Goal: Task Accomplishment & Management: Complete application form

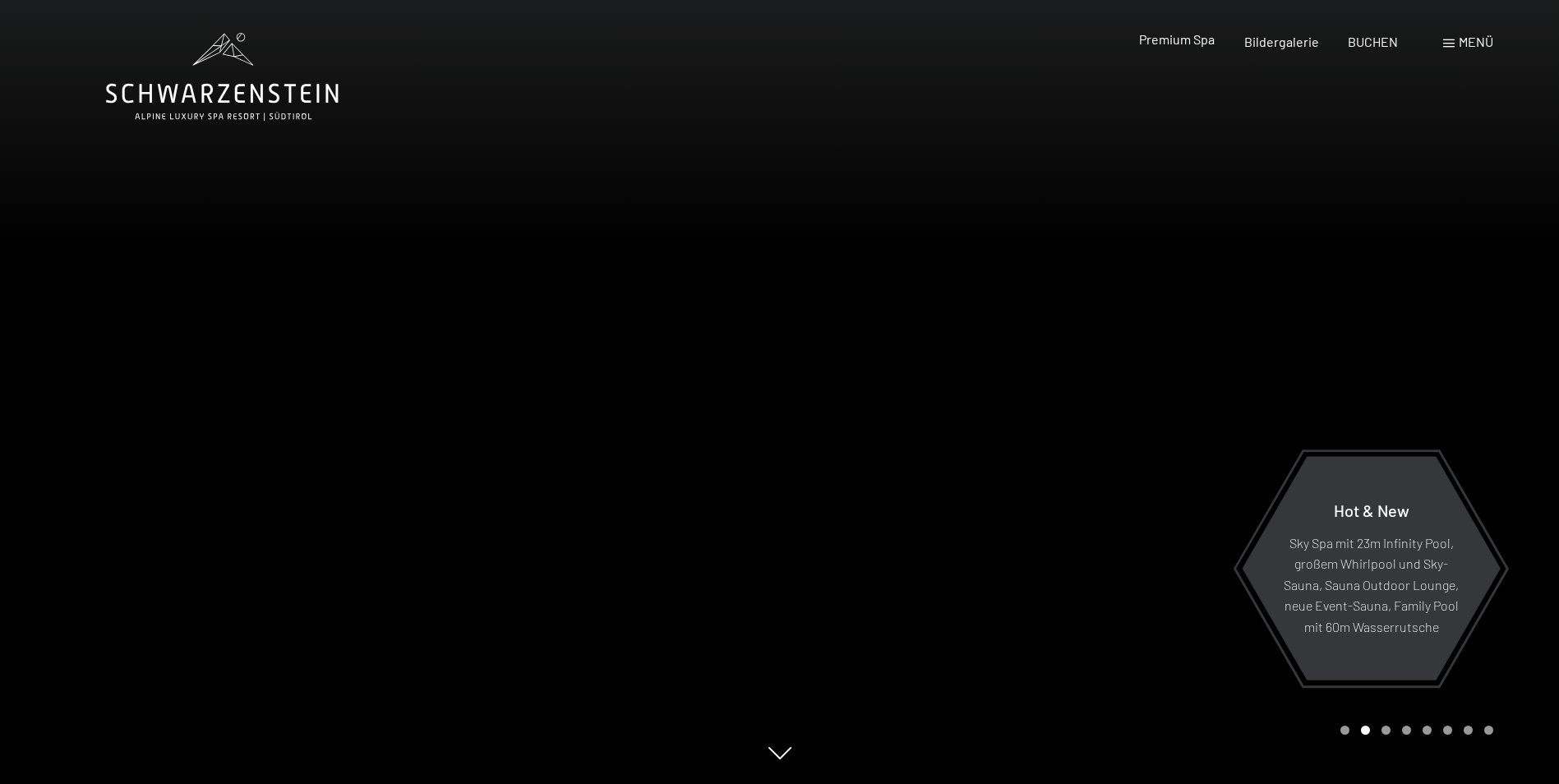
click at [1182, 41] on span "Premium Spa" at bounding box center [1176, 39] width 75 height 15
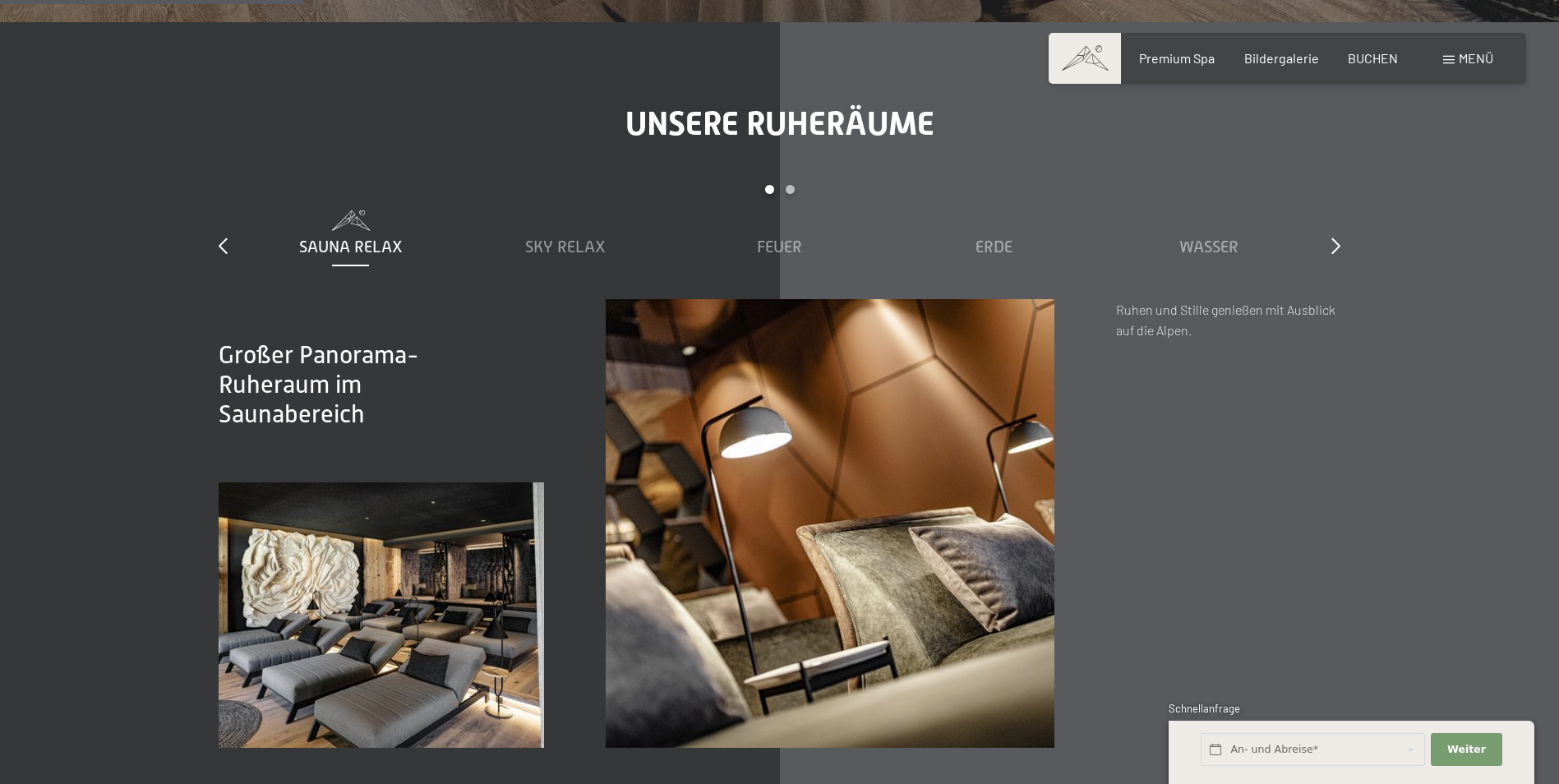
scroll to position [2465, 0]
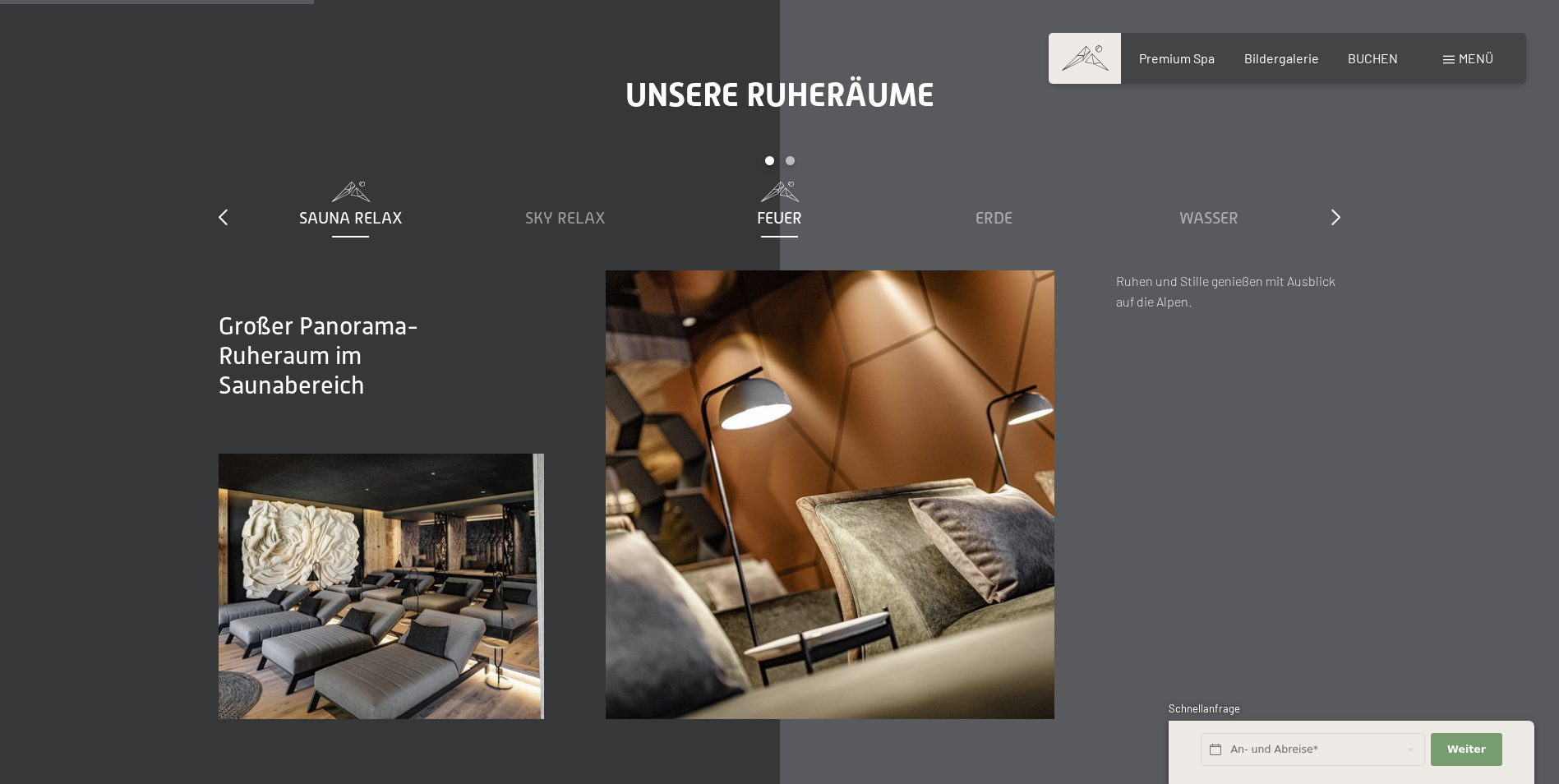
click at [771, 207] on div "Feuer" at bounding box center [779, 218] width 198 height 23
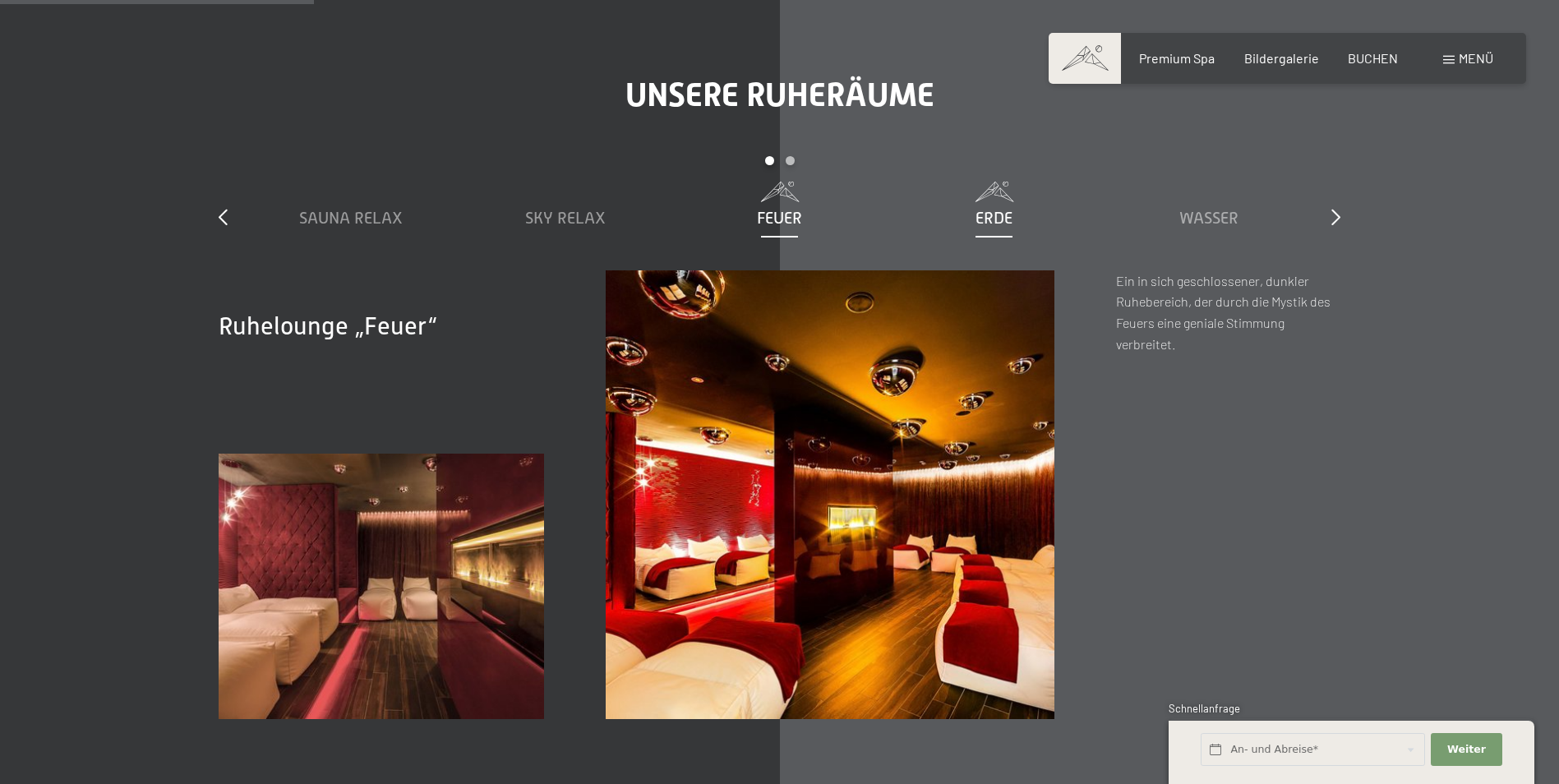
click at [979, 219] on span "Erde" at bounding box center [994, 217] width 37 height 18
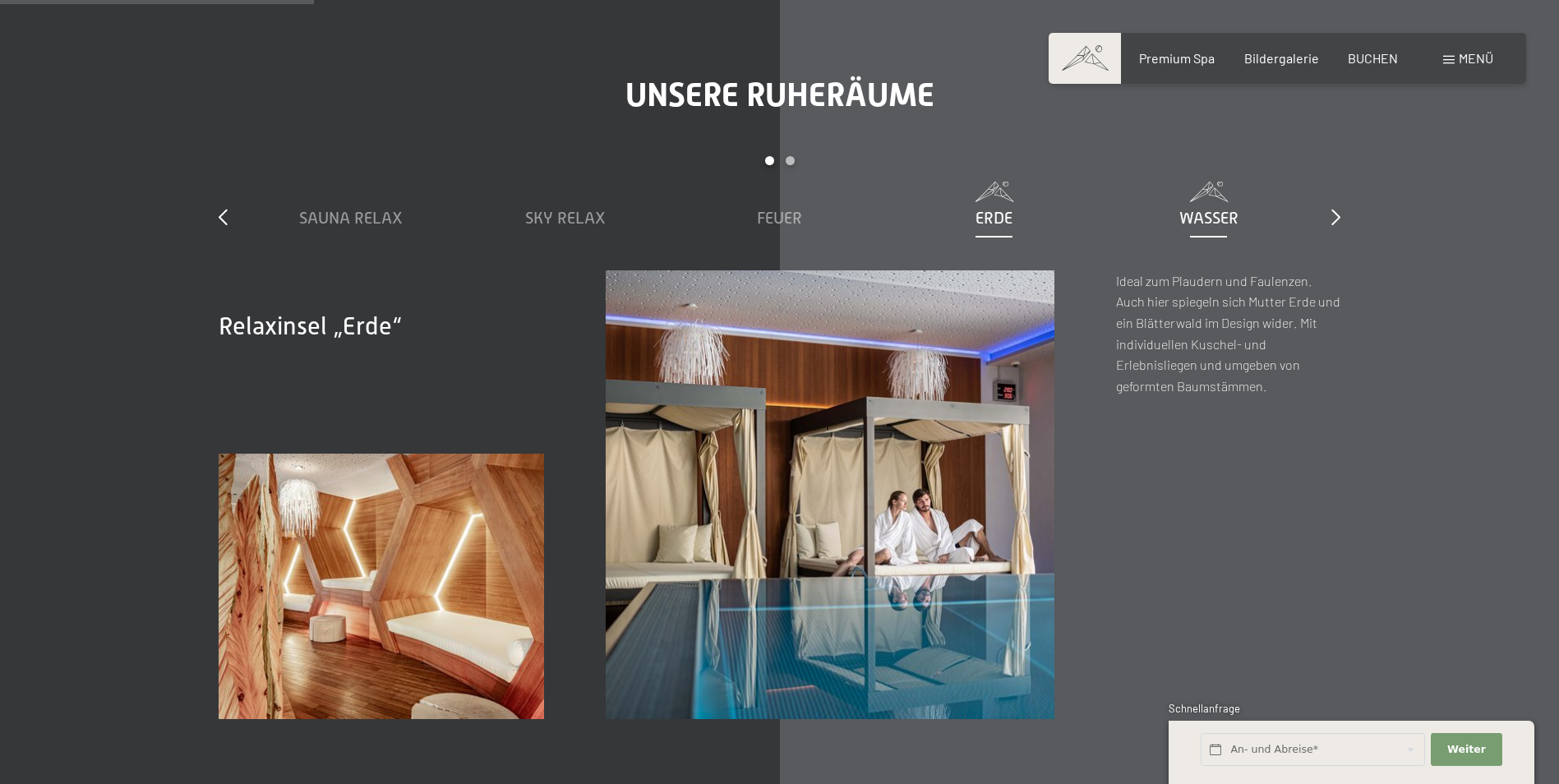
click at [1197, 214] on span "Wasser" at bounding box center [1208, 217] width 59 height 18
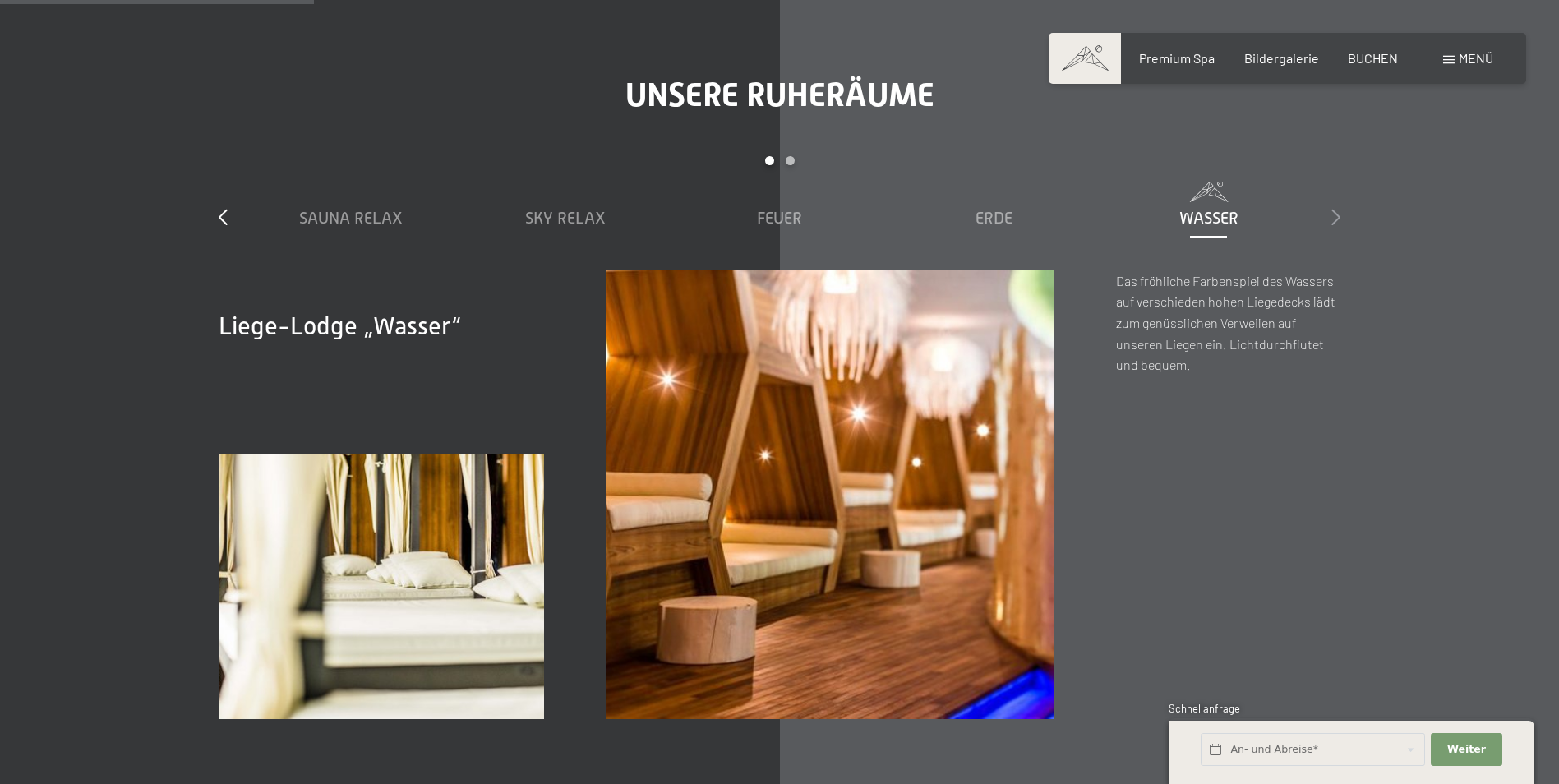
click at [1335, 217] on icon at bounding box center [1335, 216] width 9 height 16
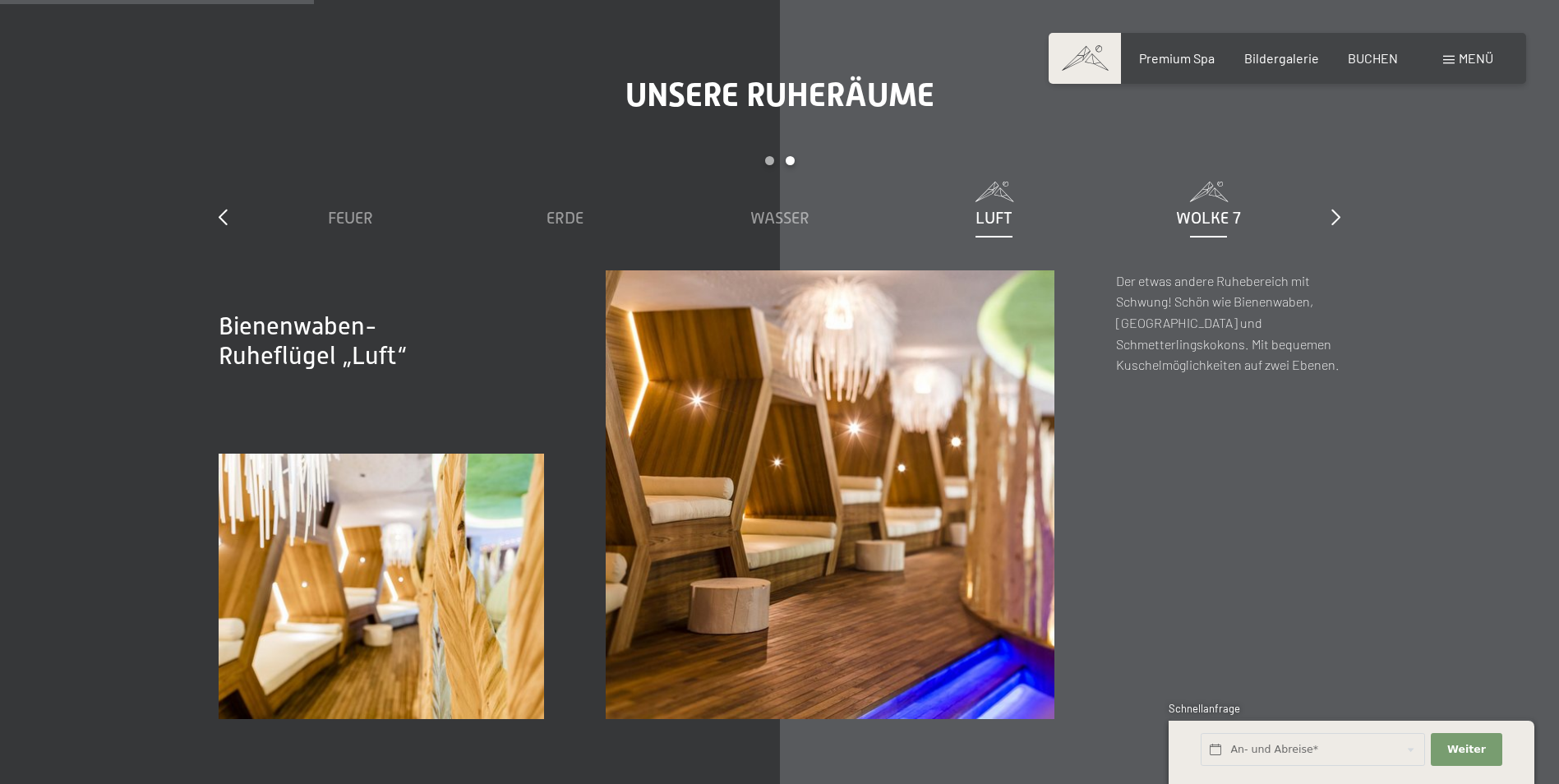
click at [1191, 221] on span "Wolke 7" at bounding box center [1208, 217] width 65 height 18
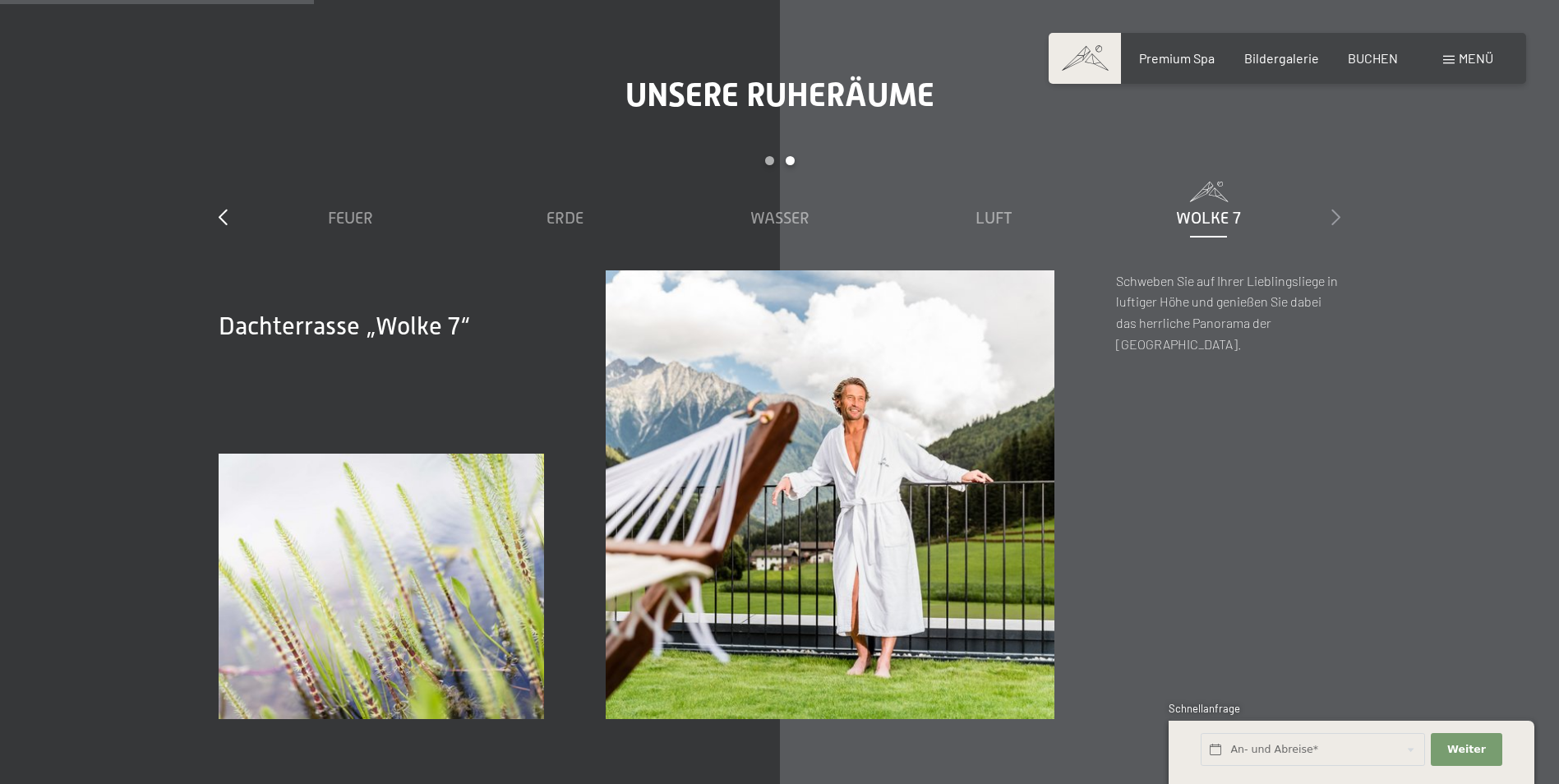
click at [1338, 220] on icon at bounding box center [1335, 216] width 9 height 16
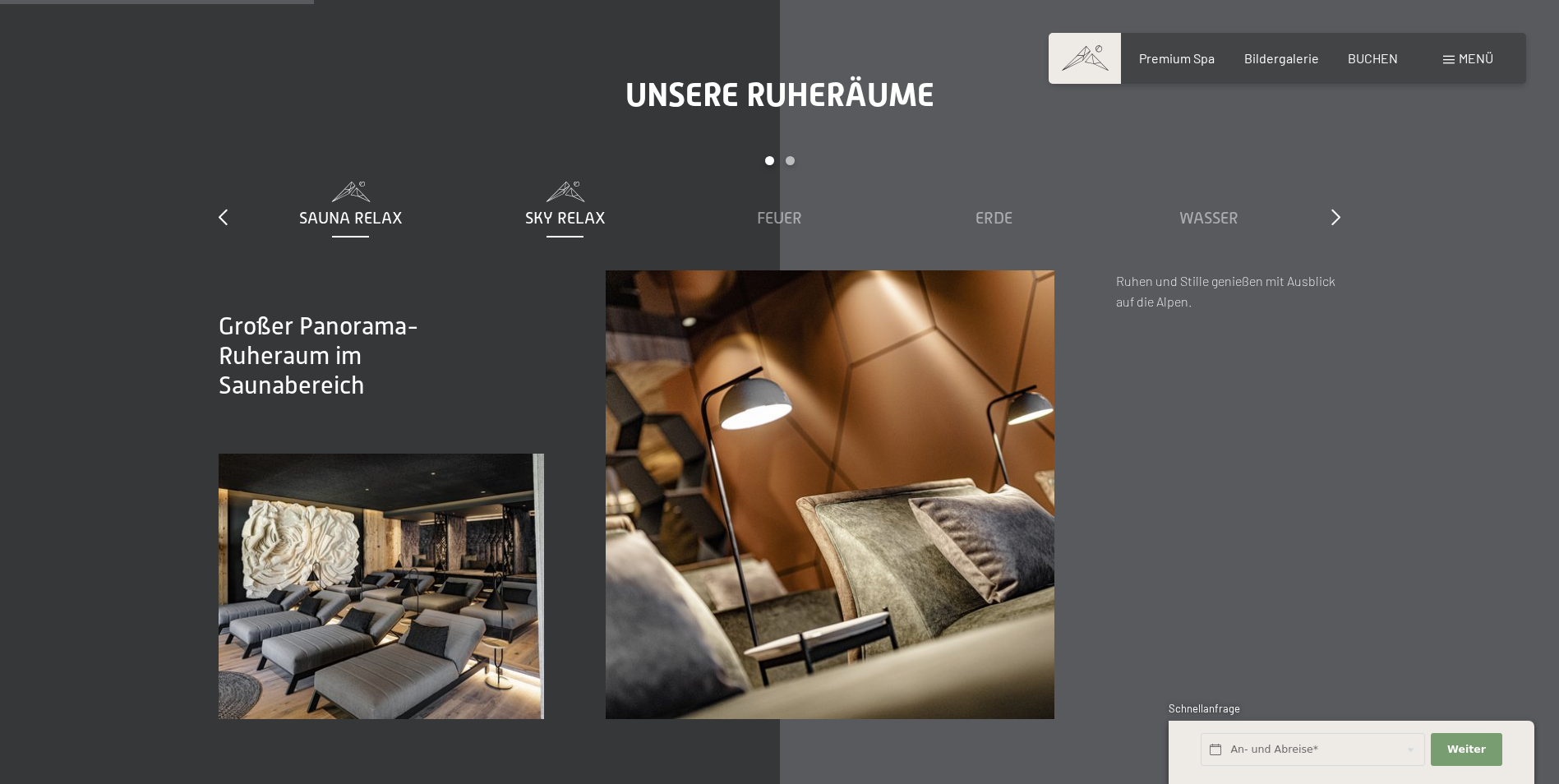
click at [576, 224] on span "Sky Relax" at bounding box center [565, 217] width 80 height 18
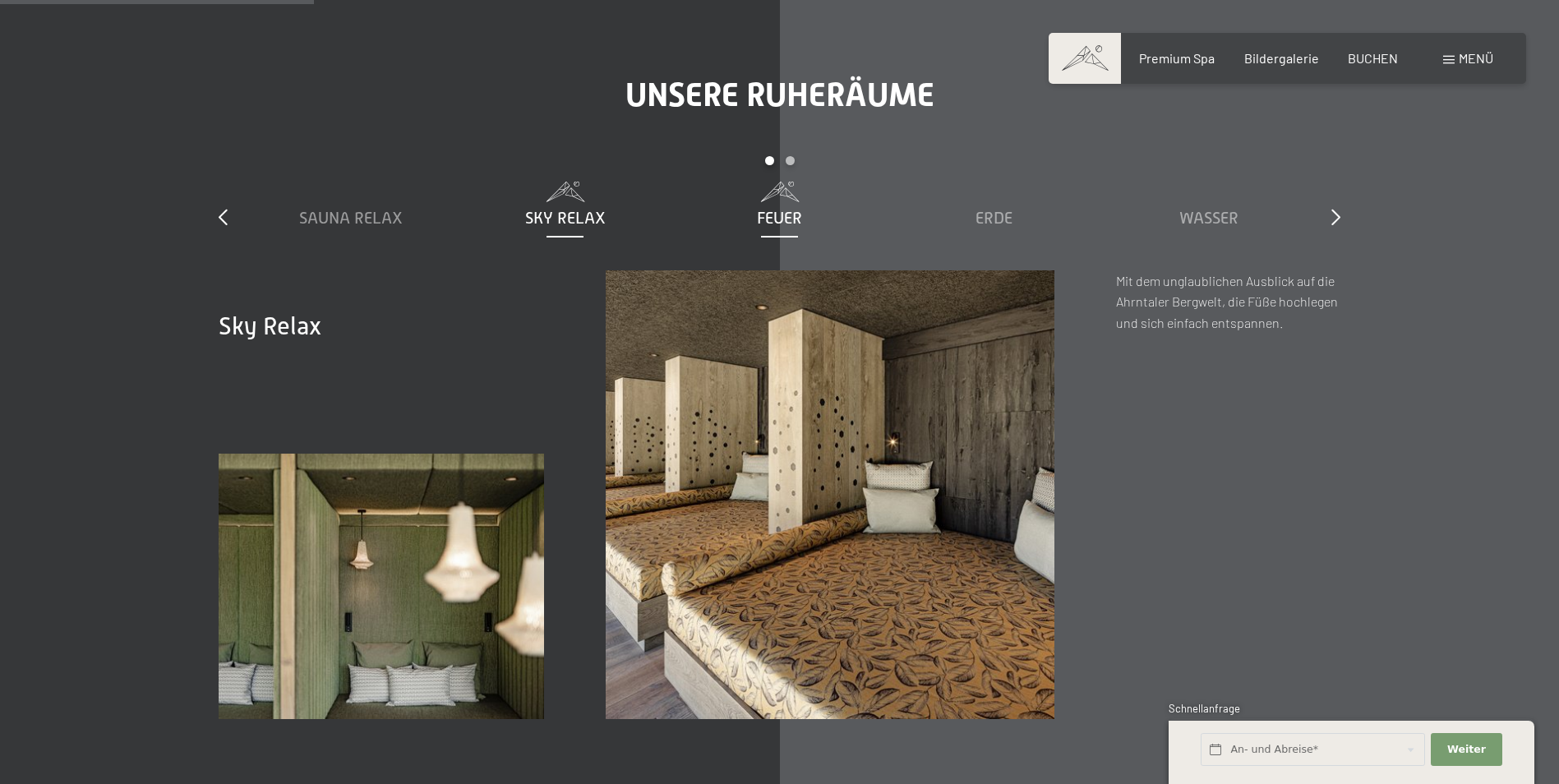
click at [772, 213] on span "Feuer" at bounding box center [779, 217] width 45 height 18
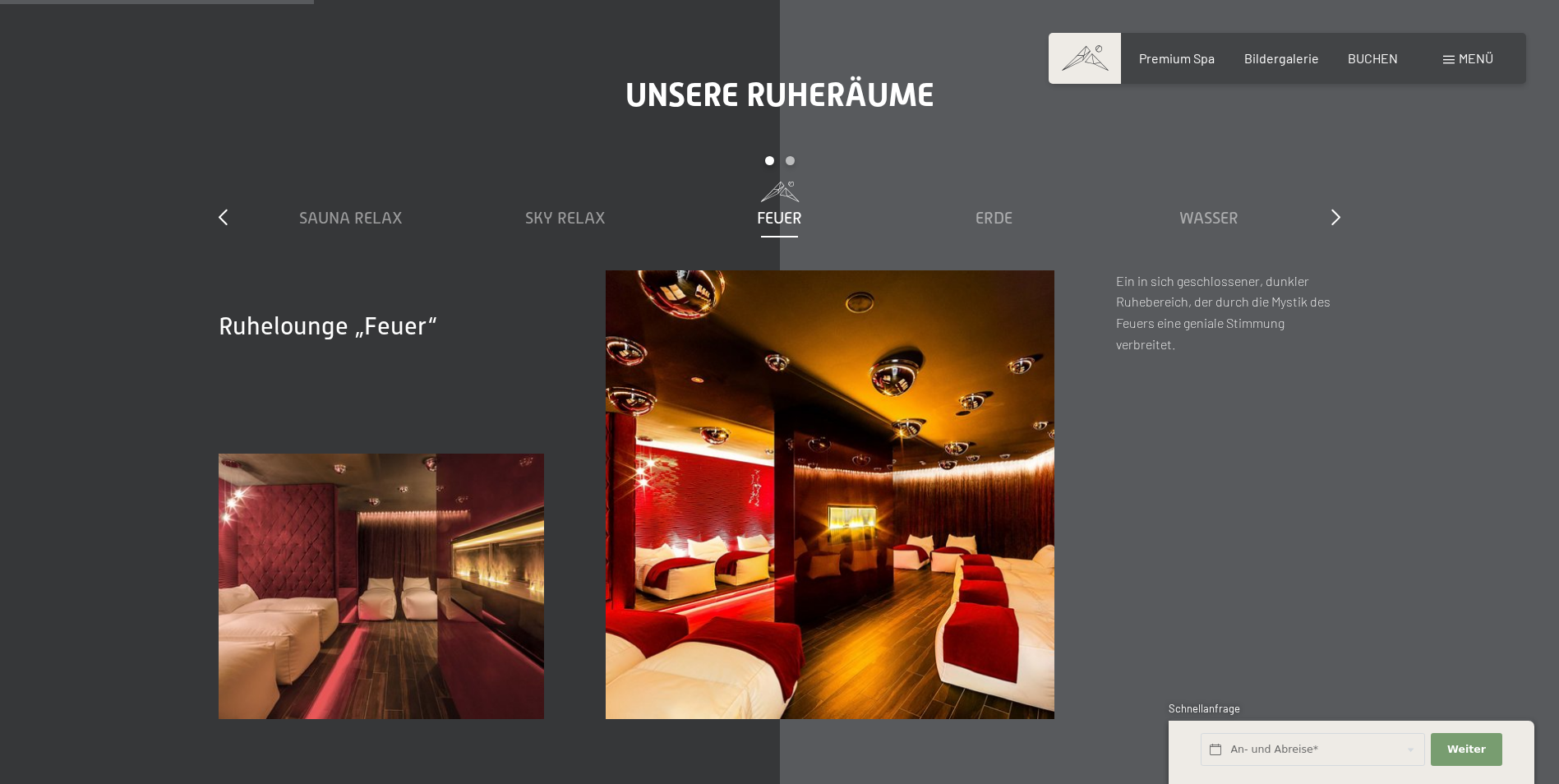
click at [1473, 49] on div "Buchen Anfragen Premium Spa Bildergalerie BUCHEN Menü DE IT EN Gutschein Bilder…" at bounding box center [1287, 58] width 412 height 18
click at [1453, 64] on div "Menü" at bounding box center [1468, 58] width 50 height 18
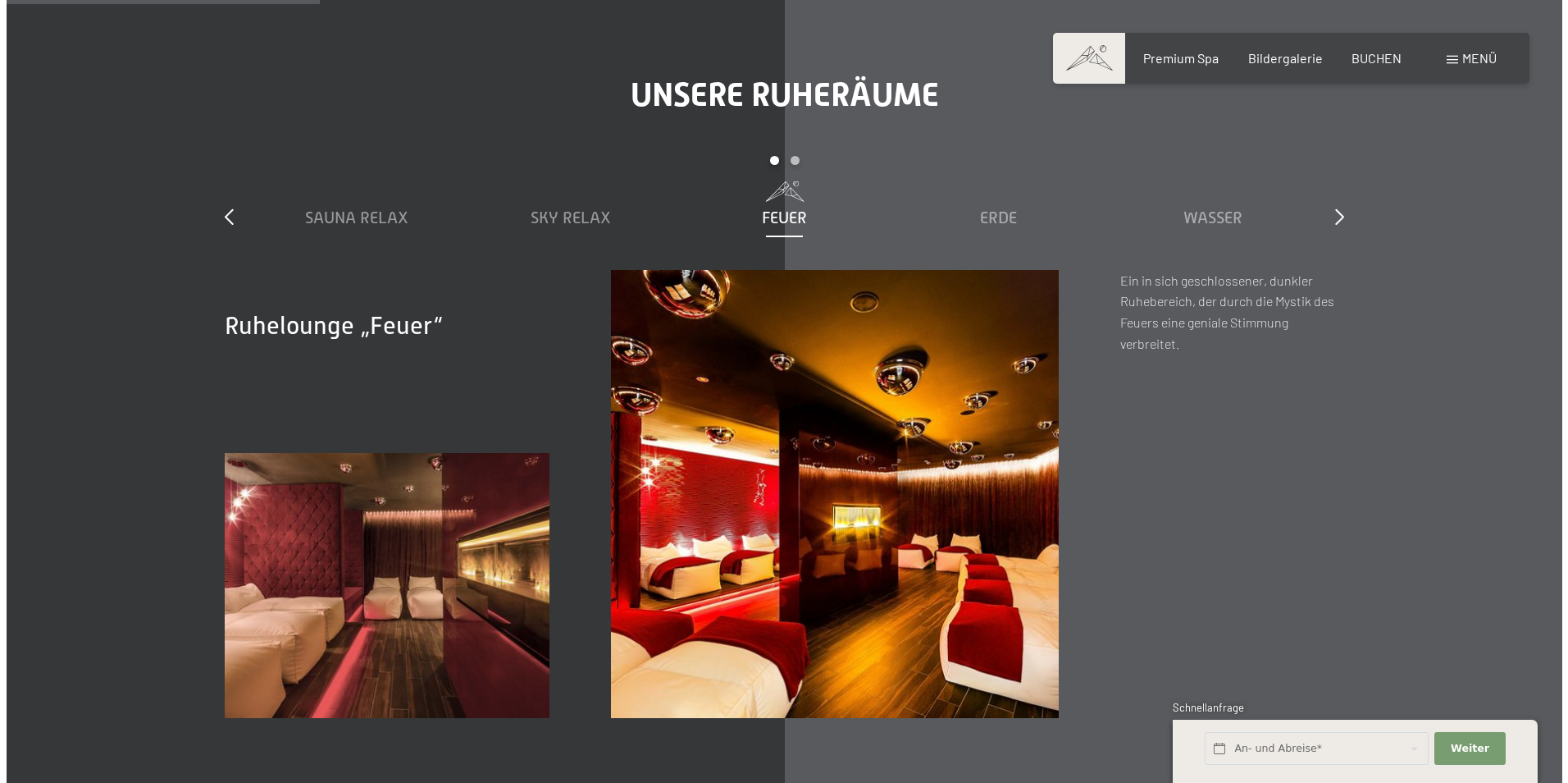
scroll to position [2471, 0]
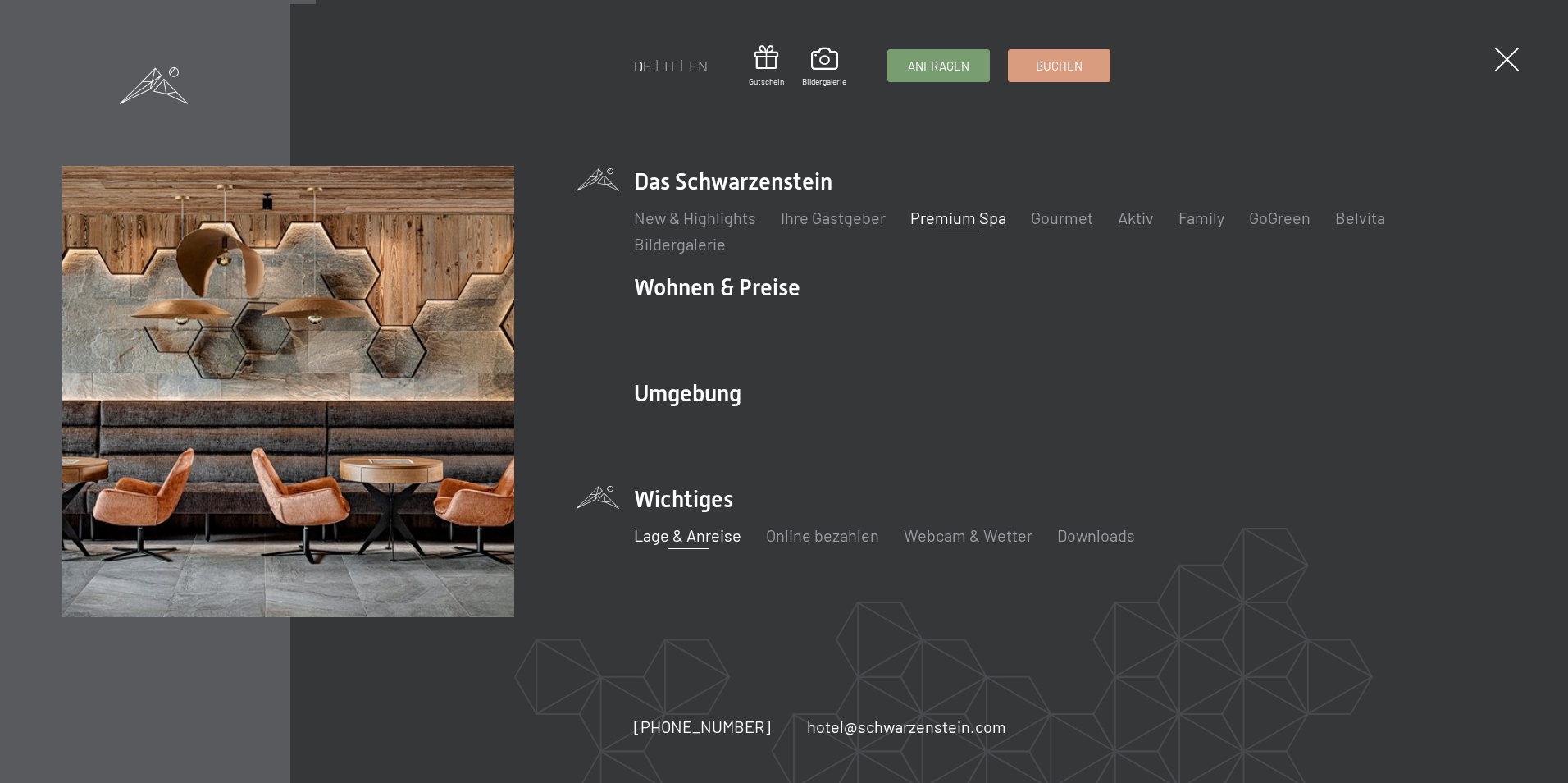
click at [664, 534] on link "Lage & Anreise" at bounding box center [687, 534] width 107 height 19
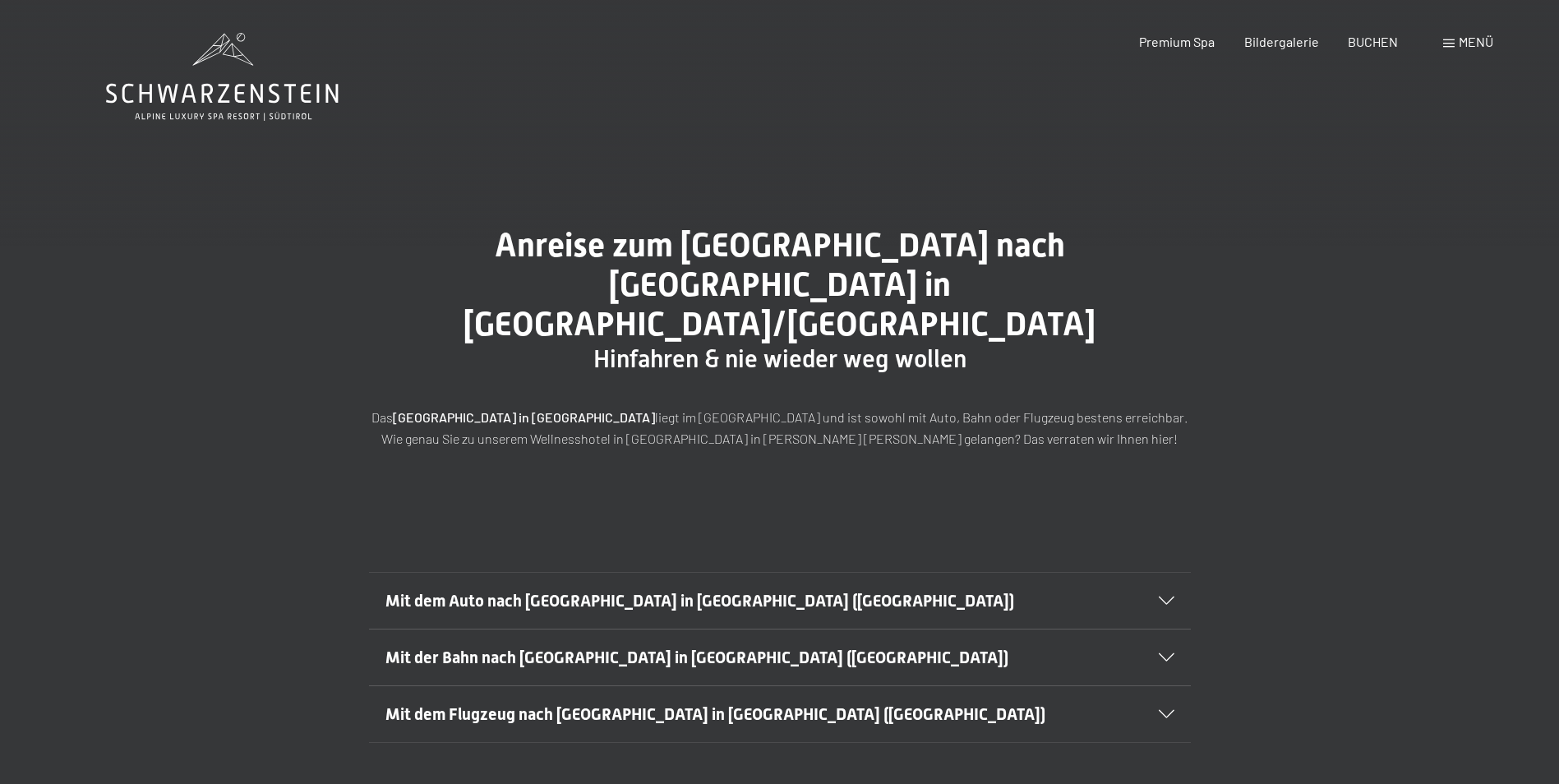
click at [1164, 572] on div "Mit dem Auto nach Luttach in Südtirol (Italien)" at bounding box center [779, 600] width 788 height 56
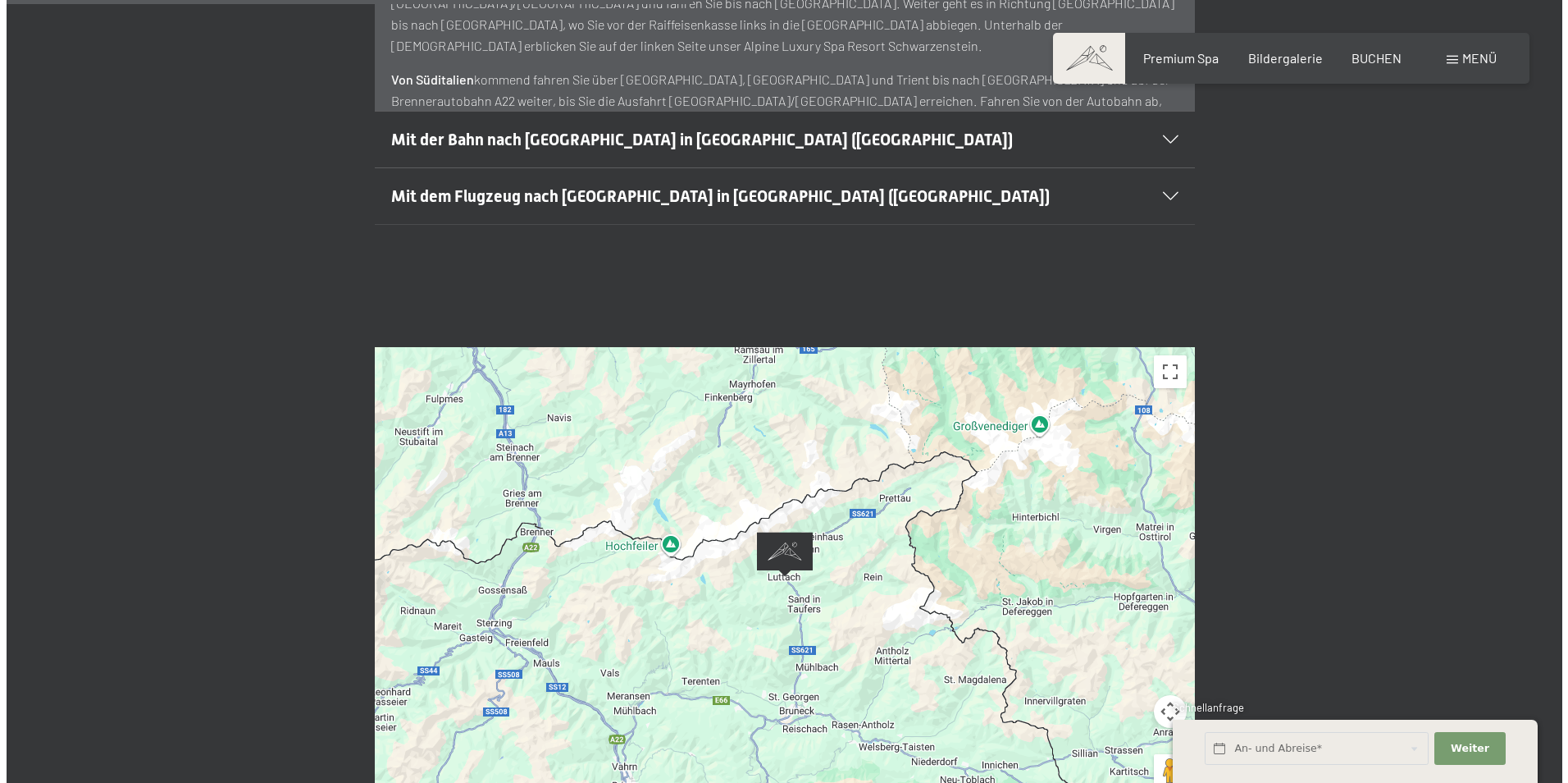
scroll to position [984, 0]
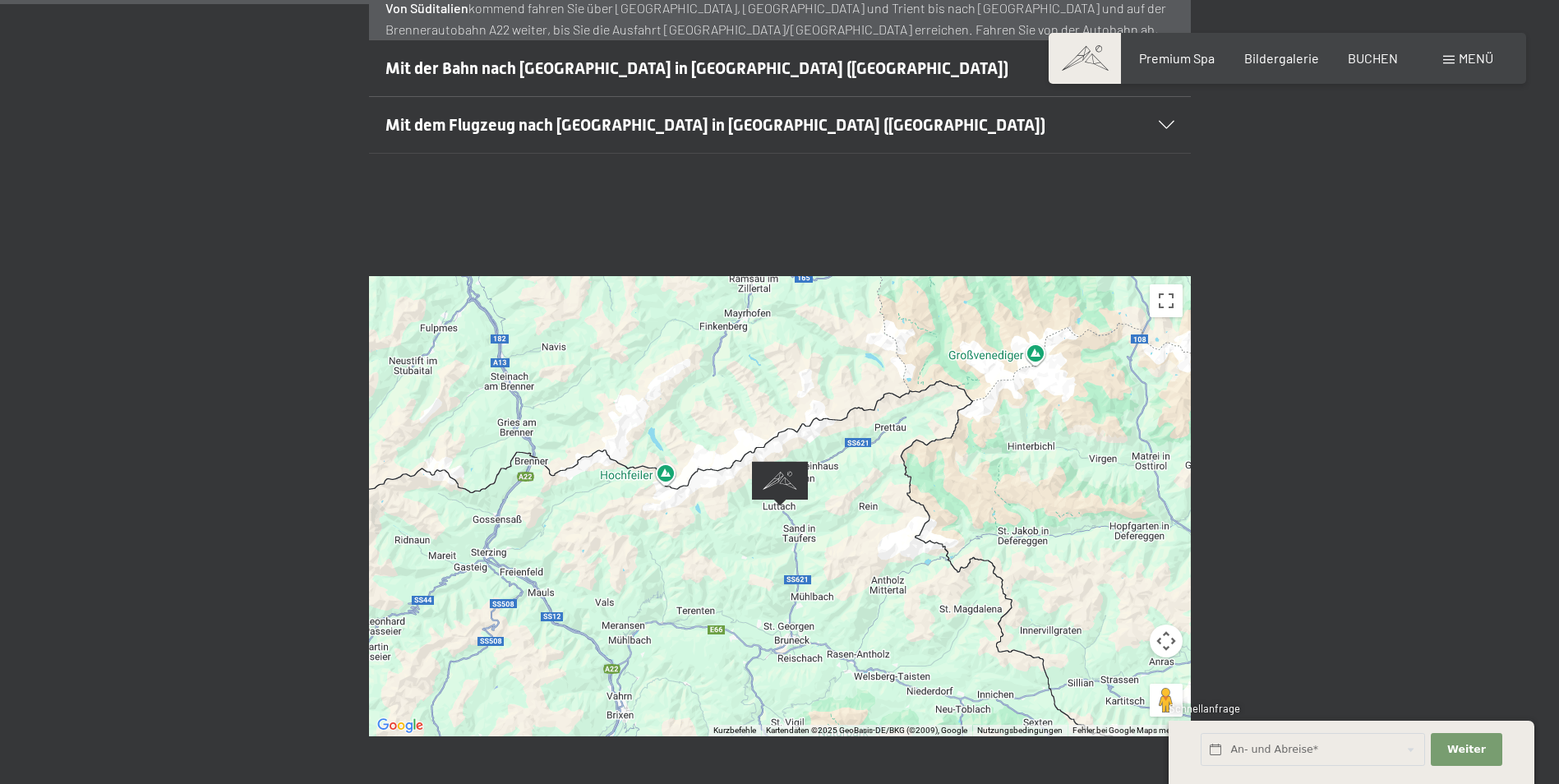
click at [1163, 624] on button "Kamerasteuerung für die Karte" at bounding box center [1165, 640] width 33 height 33
click at [1122, 624] on button "Nach rechts" at bounding box center [1125, 640] width 33 height 33
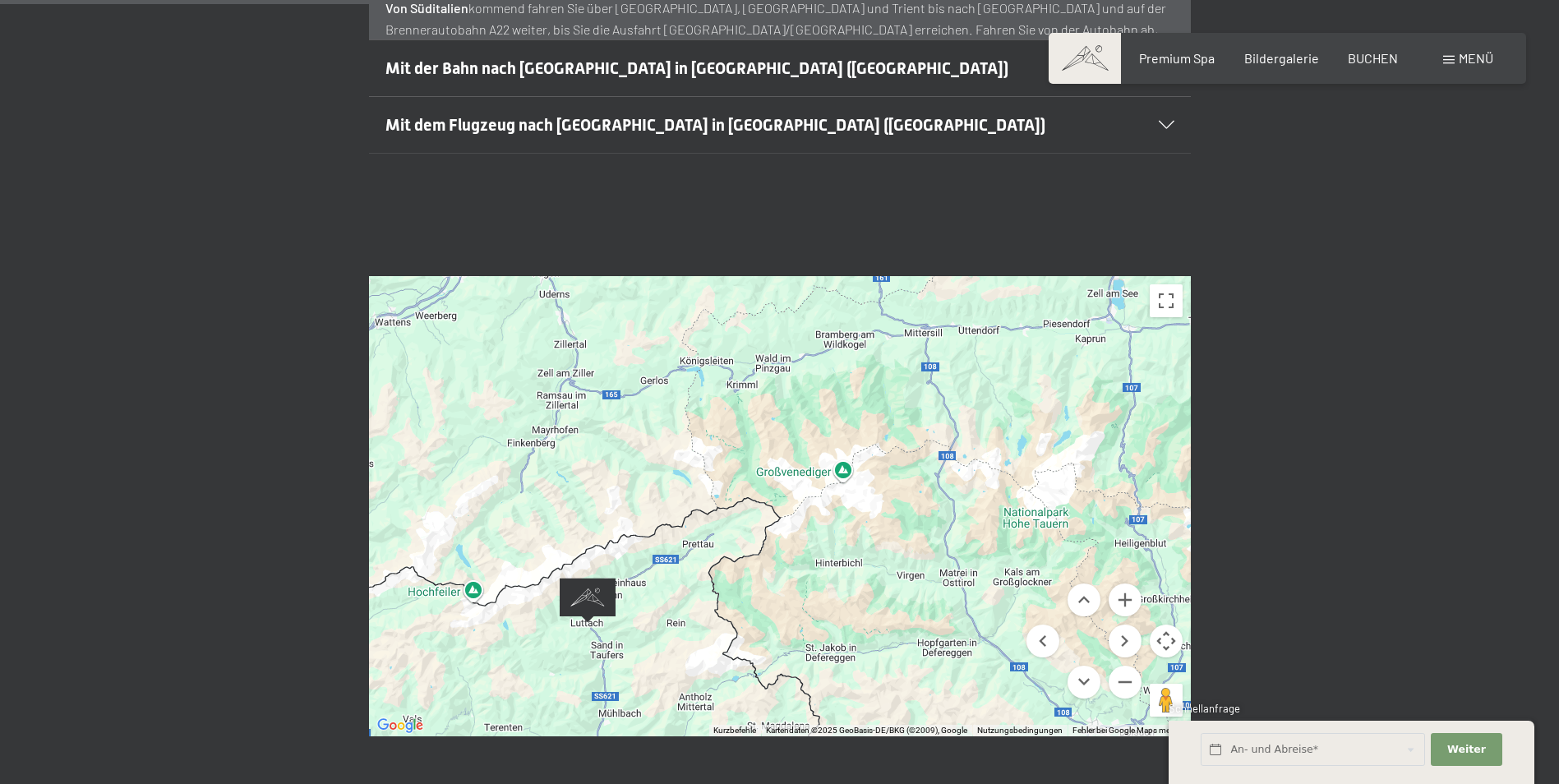
drag, startPoint x: 766, startPoint y: 445, endPoint x: 984, endPoint y: 566, distance: 249.3
click at [984, 566] on div at bounding box center [780, 505] width 821 height 460
drag, startPoint x: 695, startPoint y: 440, endPoint x: 871, endPoint y: 417, distance: 177.5
click at [871, 417] on div "Buchen Anfragen Premium Spa Bildergalerie BUCHEN Menü DE IT EN Gutschein Bilder…" at bounding box center [779, 465] width 1559 height 2901
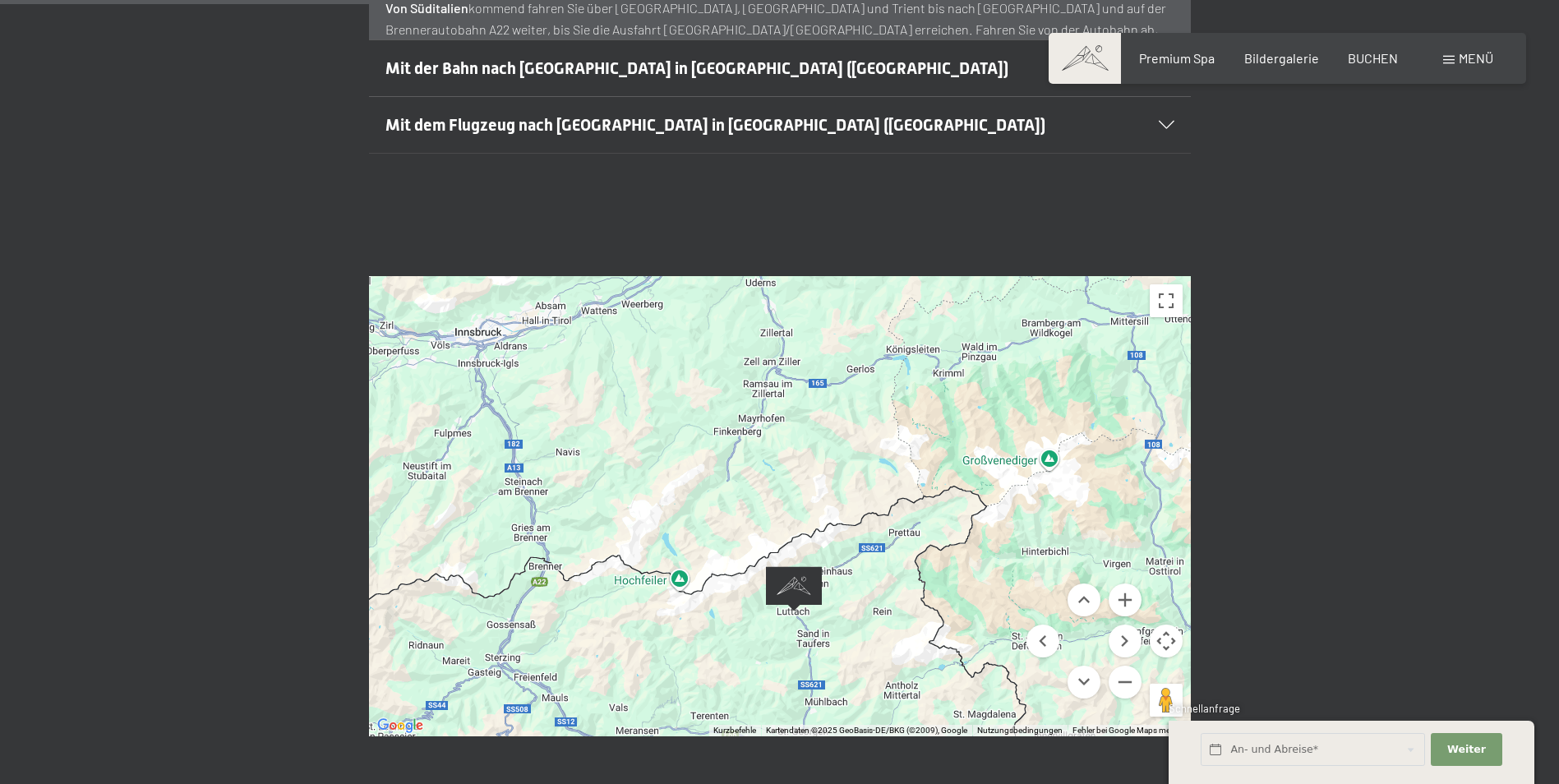
drag, startPoint x: 694, startPoint y: 436, endPoint x: 900, endPoint y: 413, distance: 207.3
click at [901, 413] on div at bounding box center [780, 505] width 821 height 460
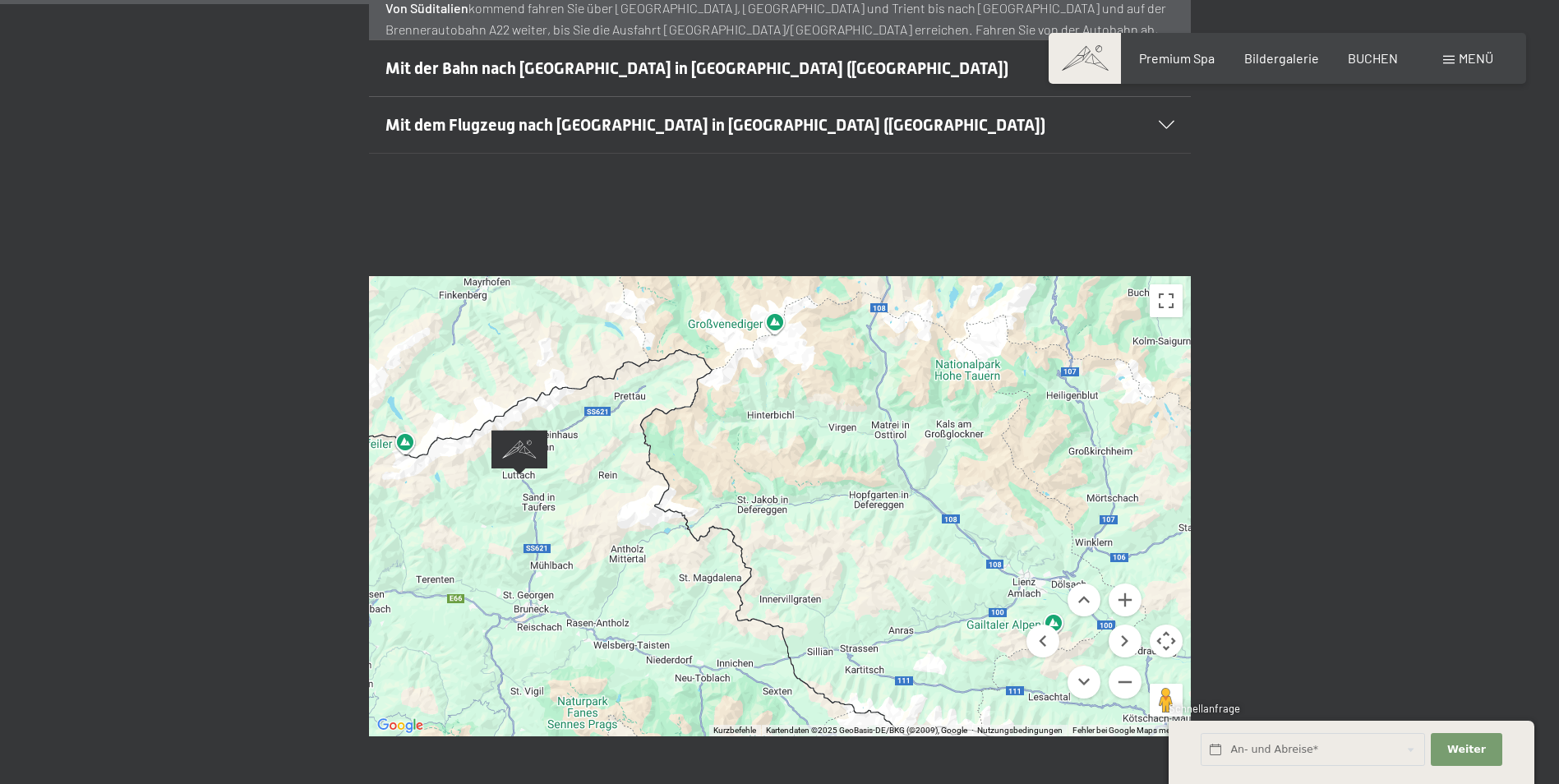
drag, startPoint x: 966, startPoint y: 562, endPoint x: 691, endPoint y: 429, distance: 305.5
click at [691, 429] on div at bounding box center [780, 505] width 821 height 460
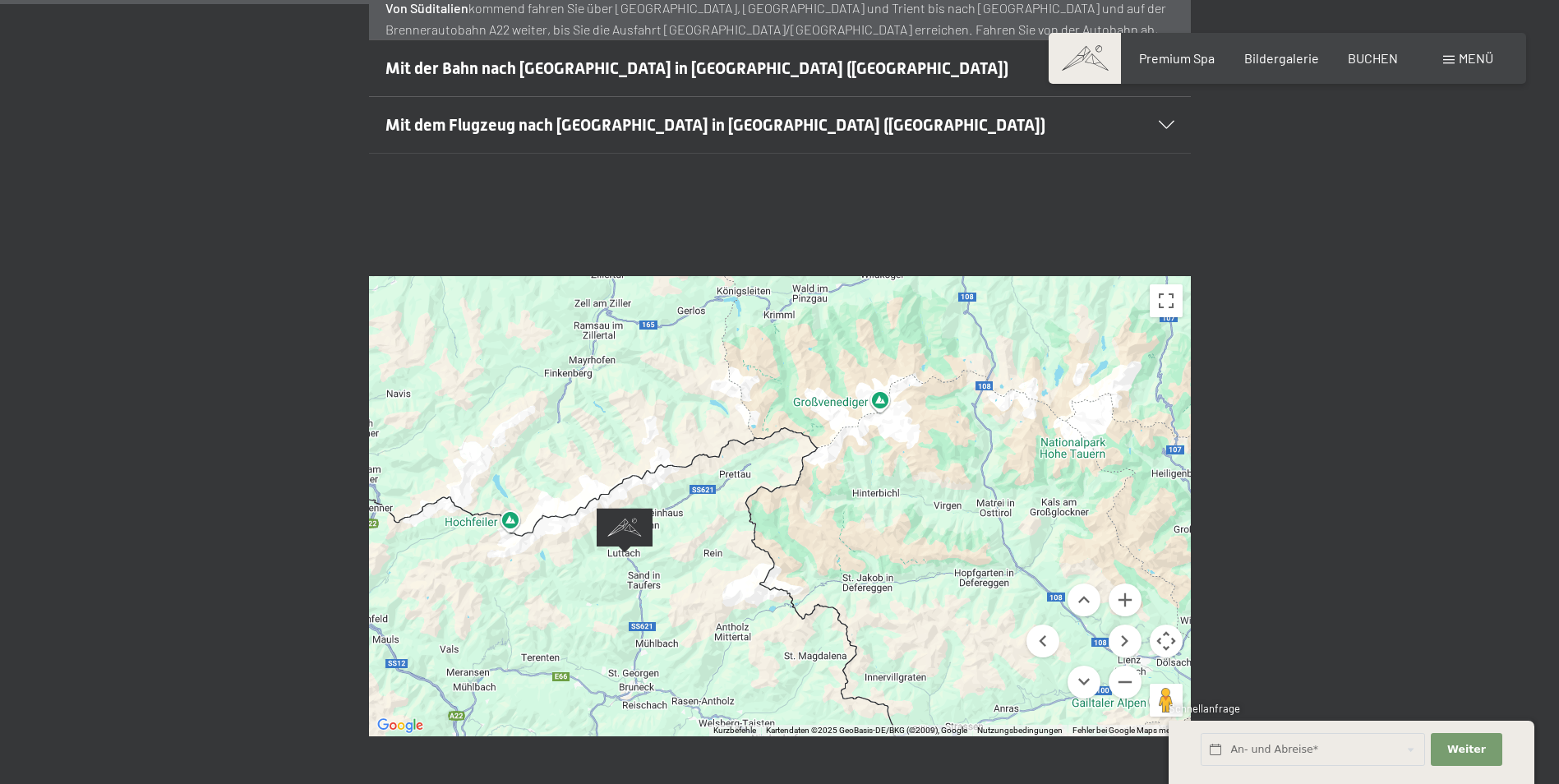
drag, startPoint x: 898, startPoint y: 467, endPoint x: 948, endPoint y: 539, distance: 87.7
click at [1002, 544] on div at bounding box center [780, 505] width 821 height 460
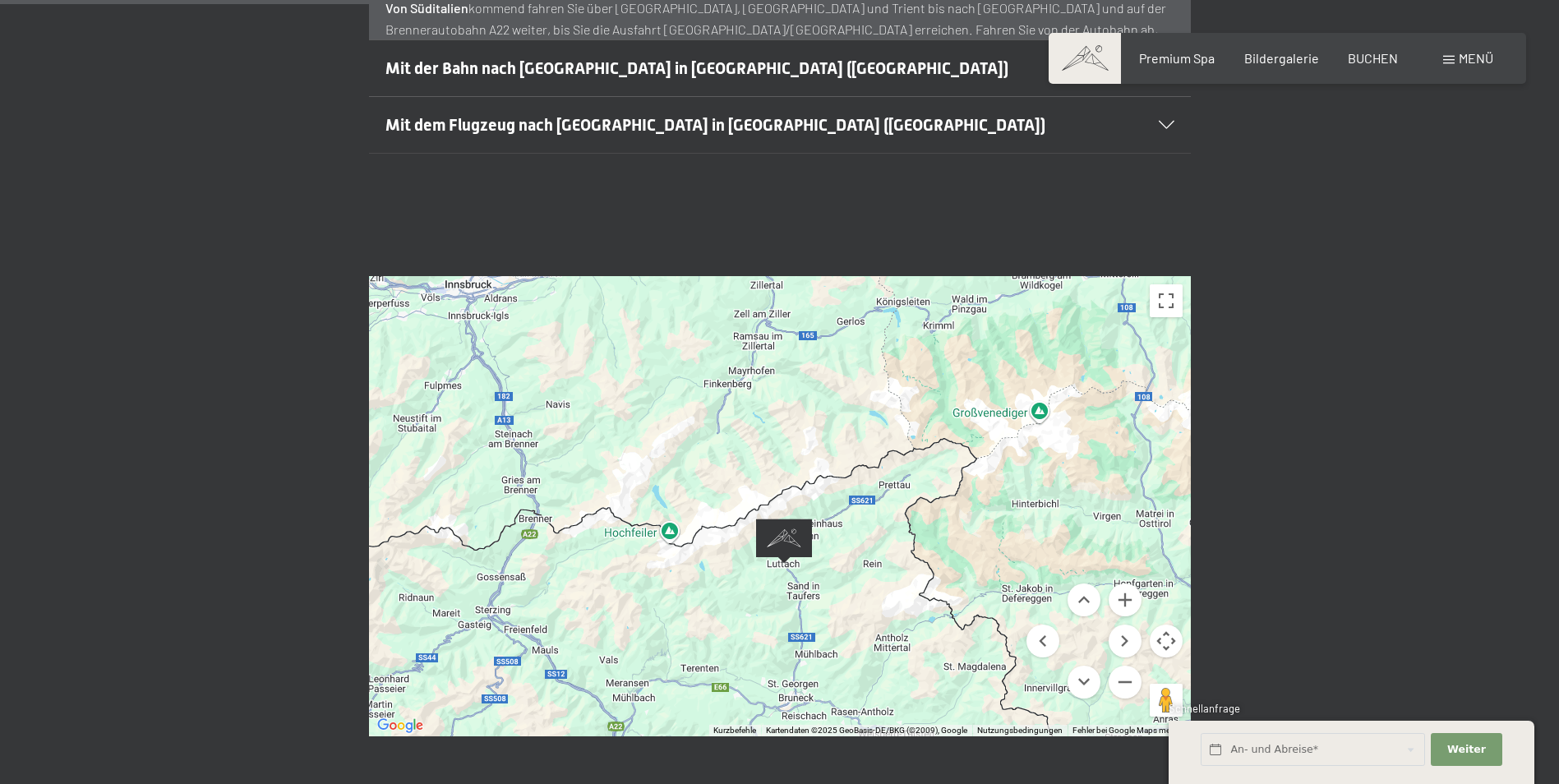
drag, startPoint x: 506, startPoint y: 529, endPoint x: 669, endPoint y: 542, distance: 163.5
click at [669, 542] on div at bounding box center [780, 505] width 821 height 460
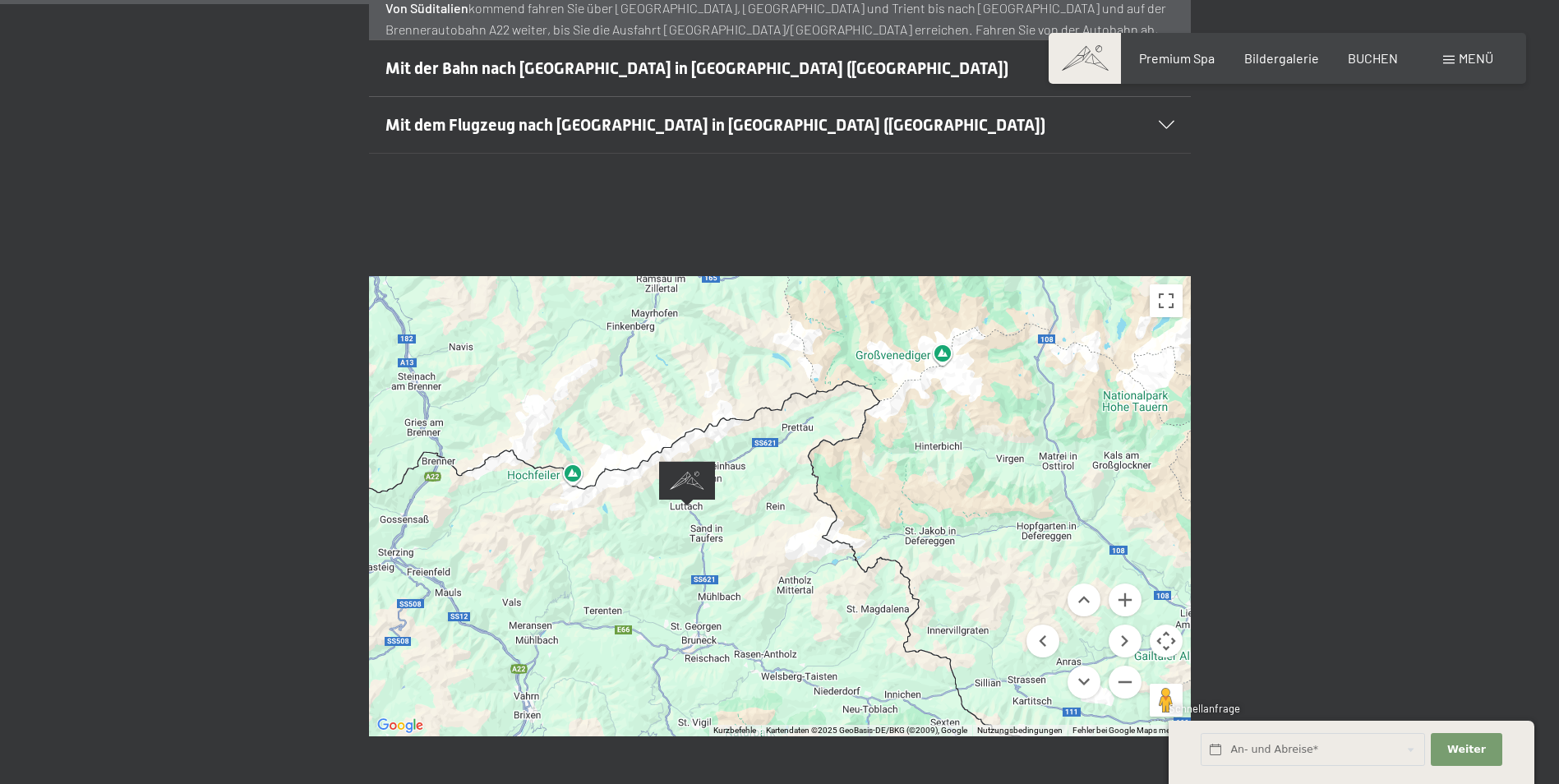
drag, startPoint x: 1005, startPoint y: 540, endPoint x: 904, endPoint y: 481, distance: 117.0
click at [904, 481] on div at bounding box center [780, 505] width 821 height 460
click at [1452, 65] on div "Menü" at bounding box center [1468, 58] width 50 height 18
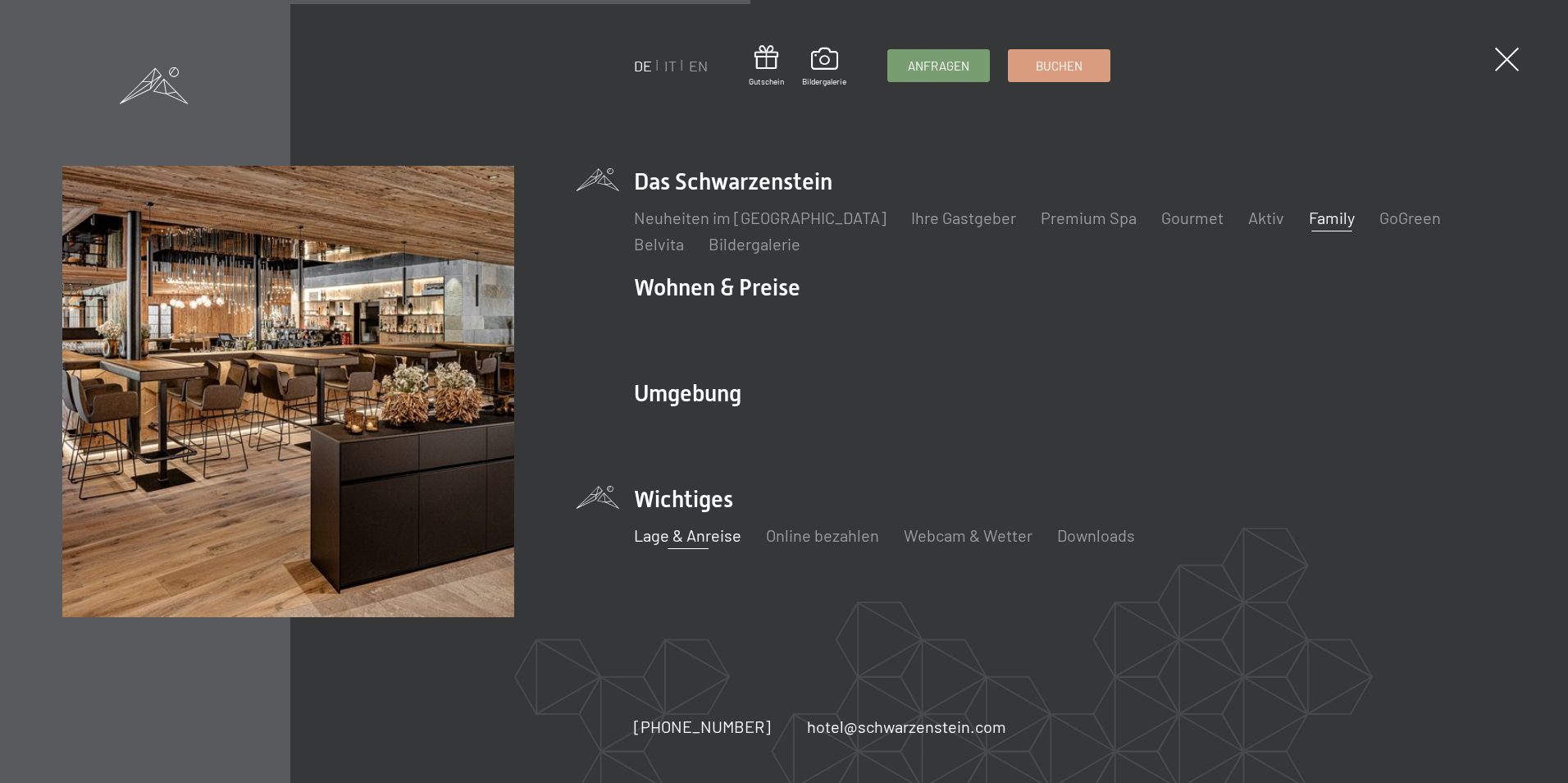
click at [1309, 215] on link "Family" at bounding box center [1332, 216] width 46 height 19
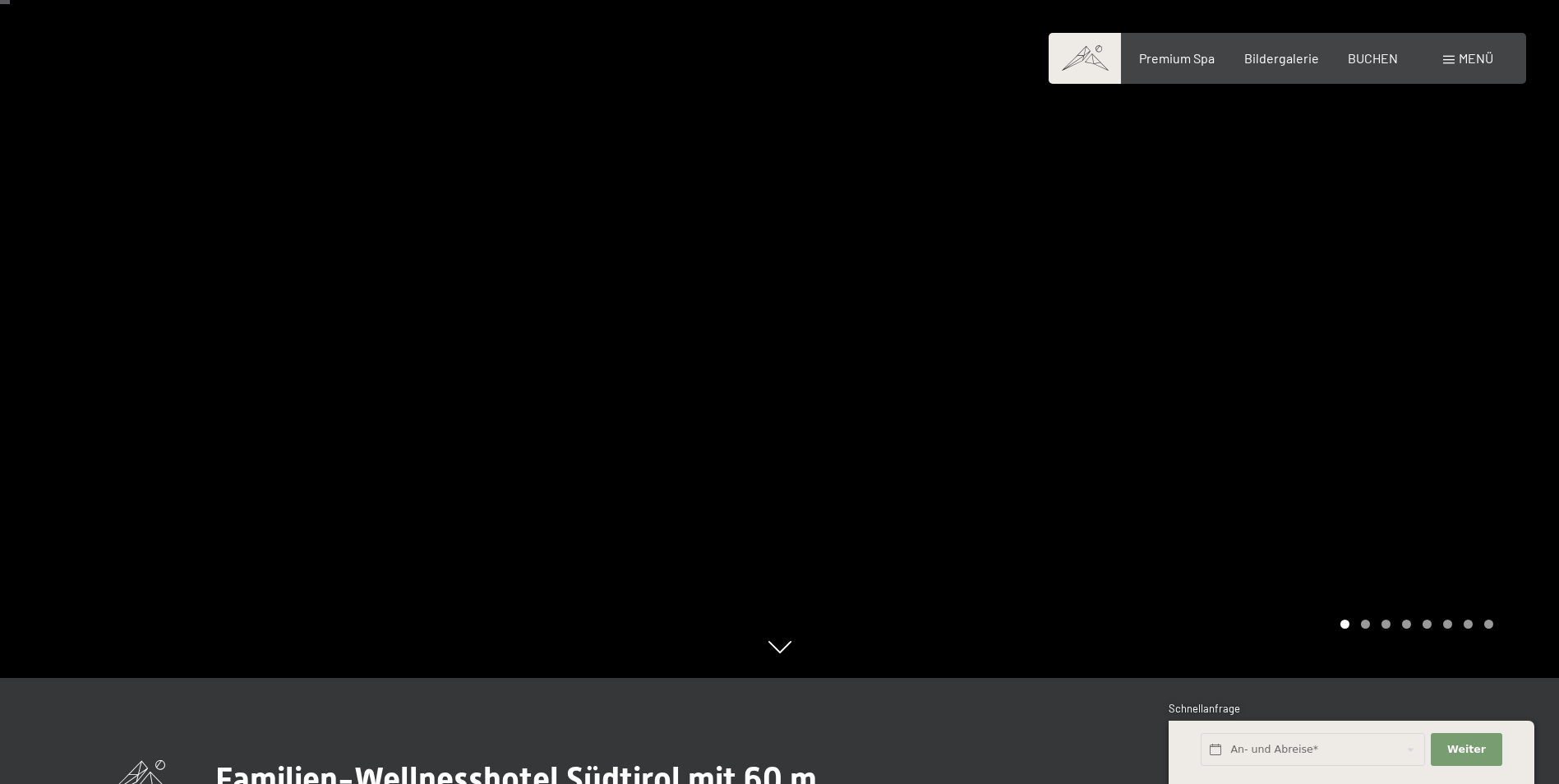
scroll to position [82, 0]
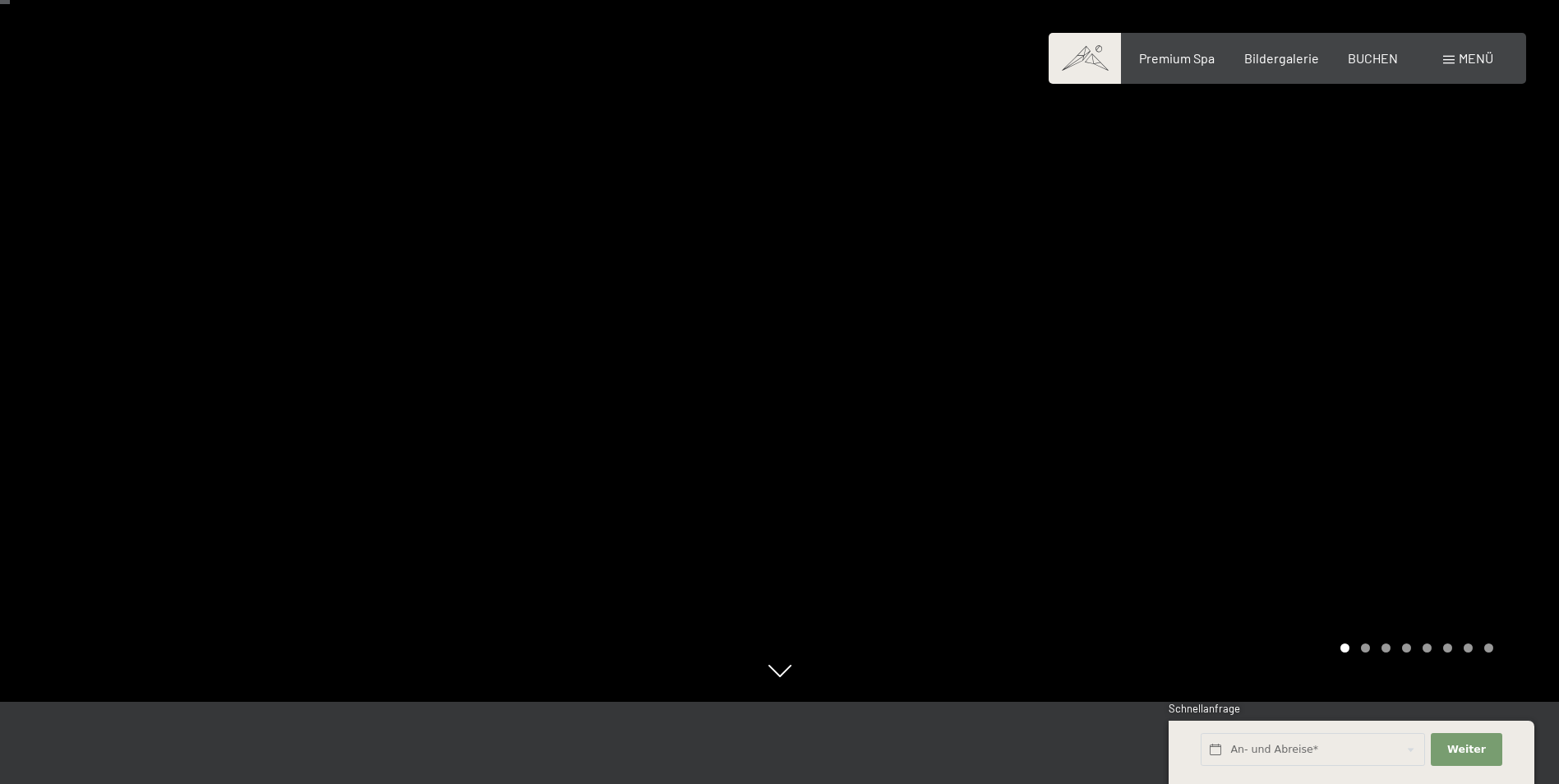
click at [1444, 367] on div at bounding box center [1169, 310] width 780 height 784
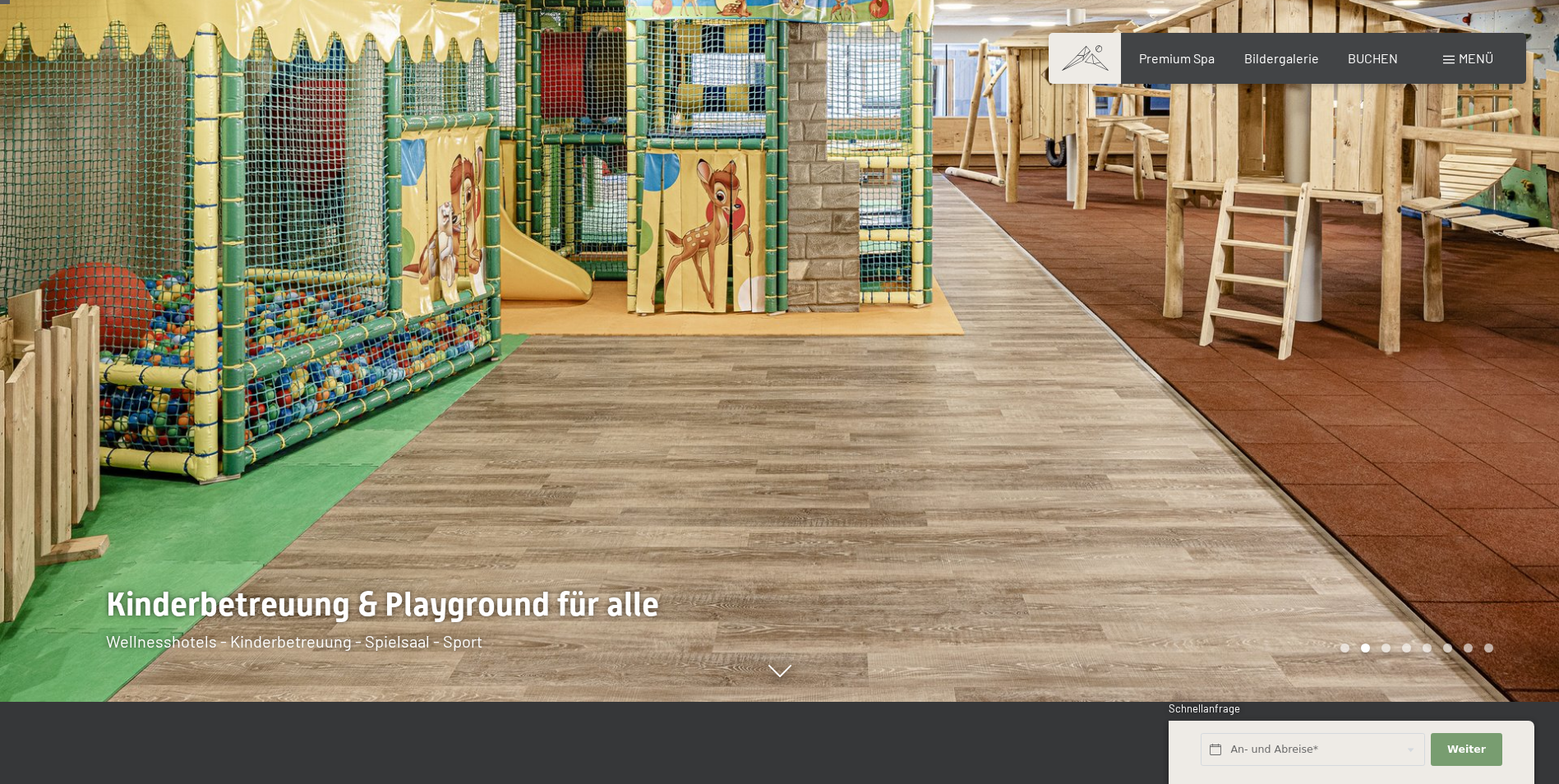
click at [1444, 367] on div at bounding box center [1169, 310] width 780 height 784
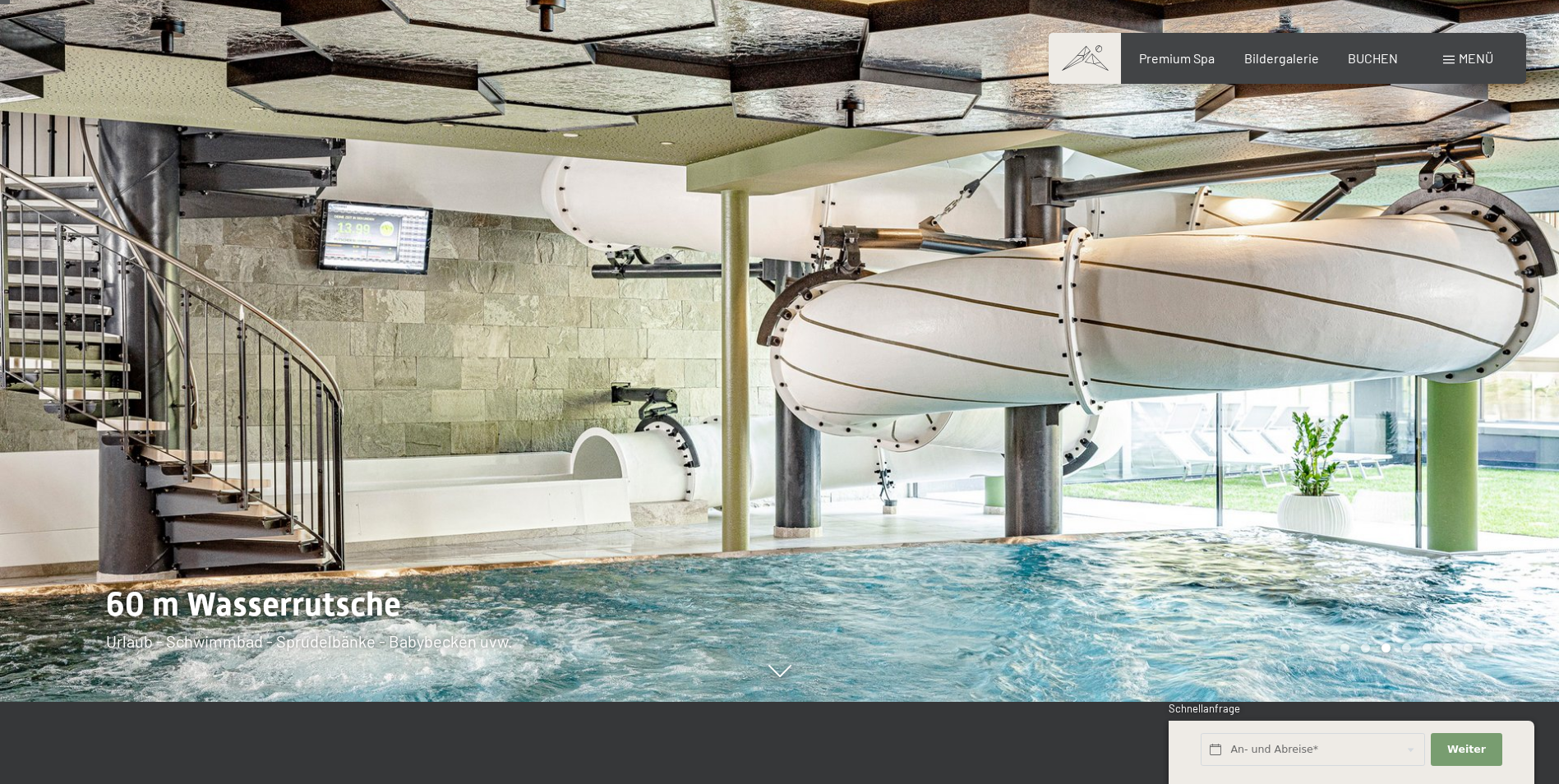
click at [1444, 367] on div at bounding box center [1169, 310] width 780 height 784
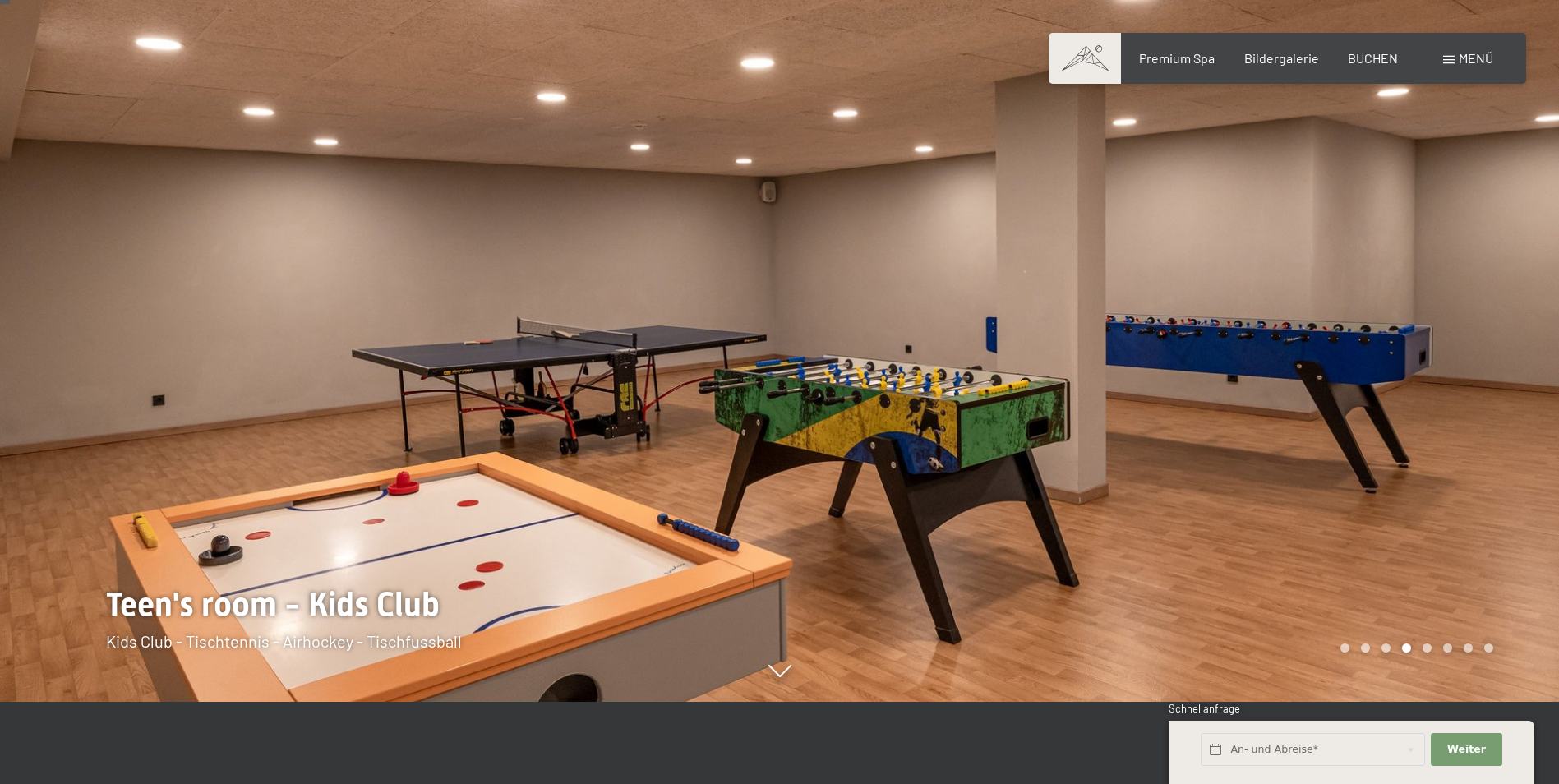
click at [1444, 367] on div at bounding box center [1169, 310] width 780 height 784
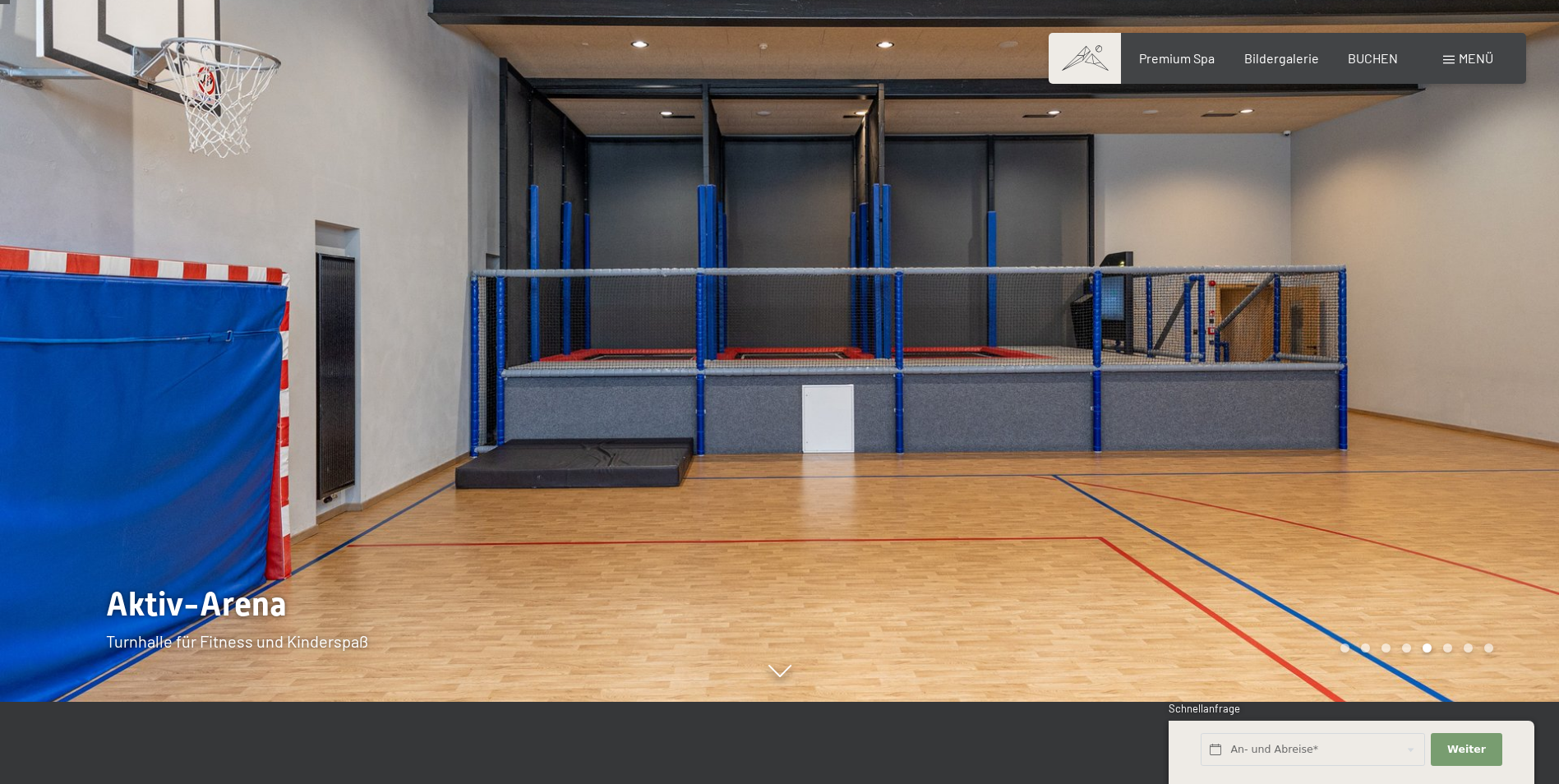
click at [1444, 367] on div at bounding box center [1169, 310] width 780 height 784
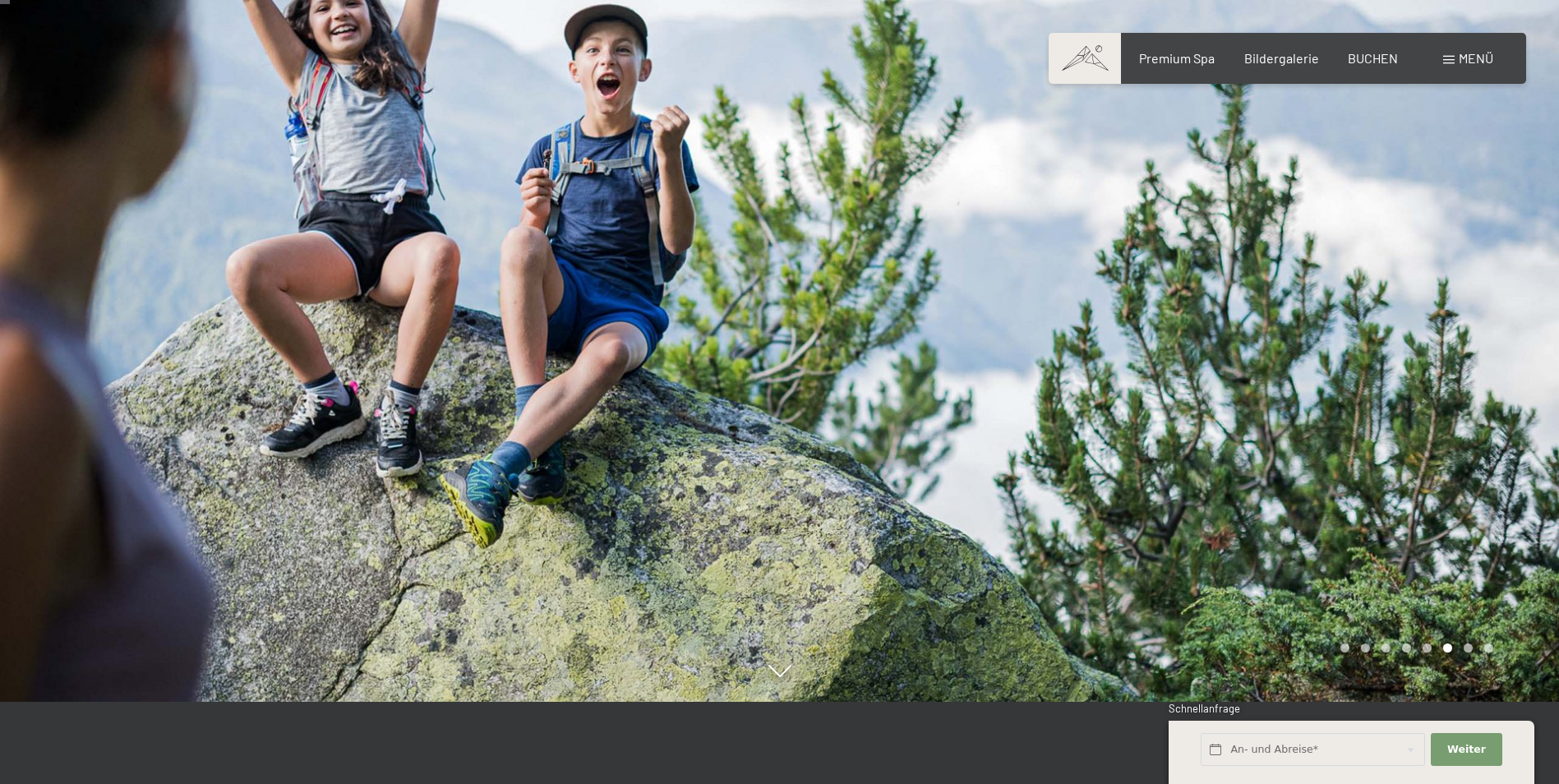
click at [1444, 367] on div at bounding box center [1169, 310] width 780 height 784
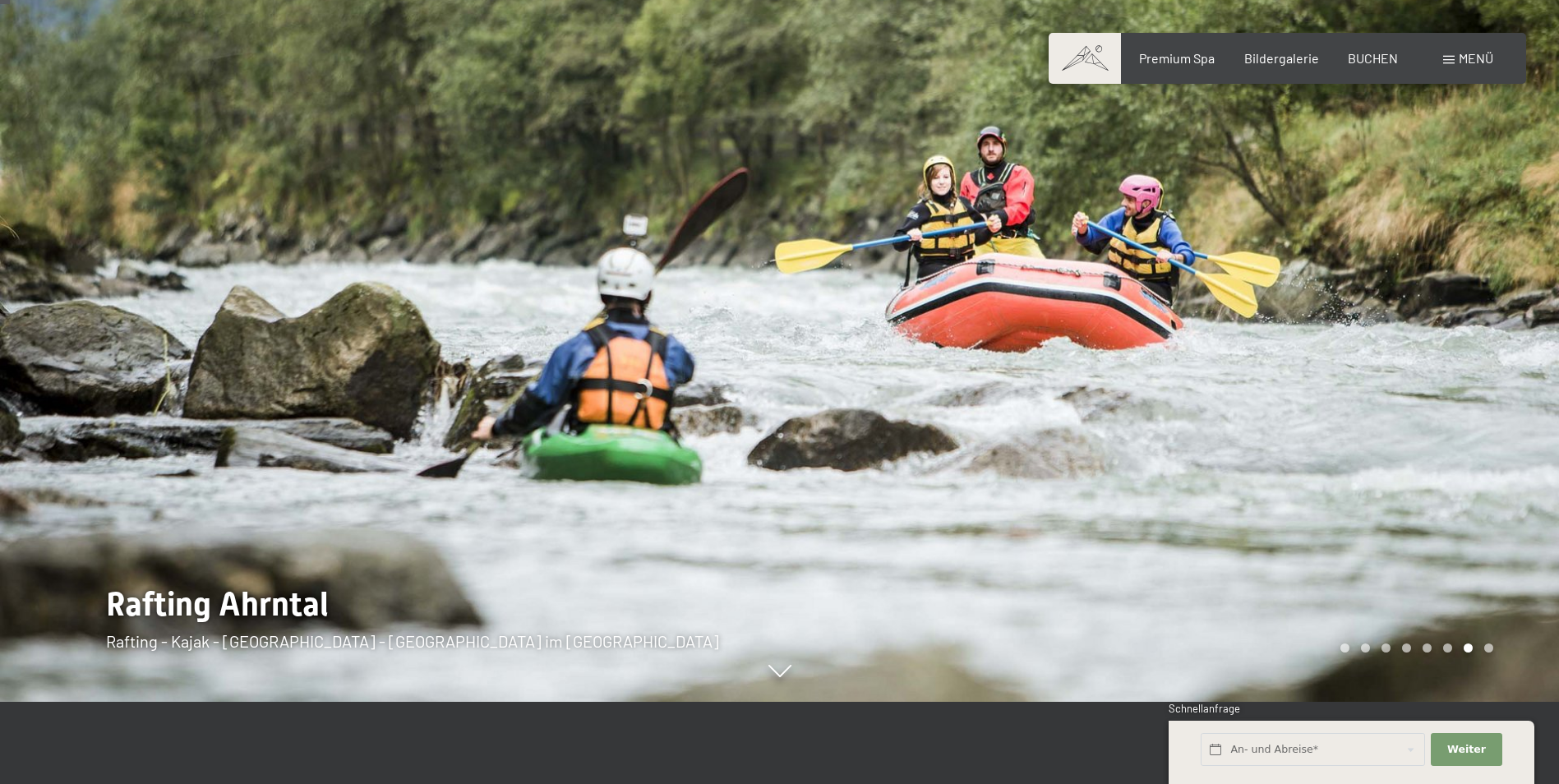
click at [1444, 367] on div at bounding box center [1169, 310] width 780 height 784
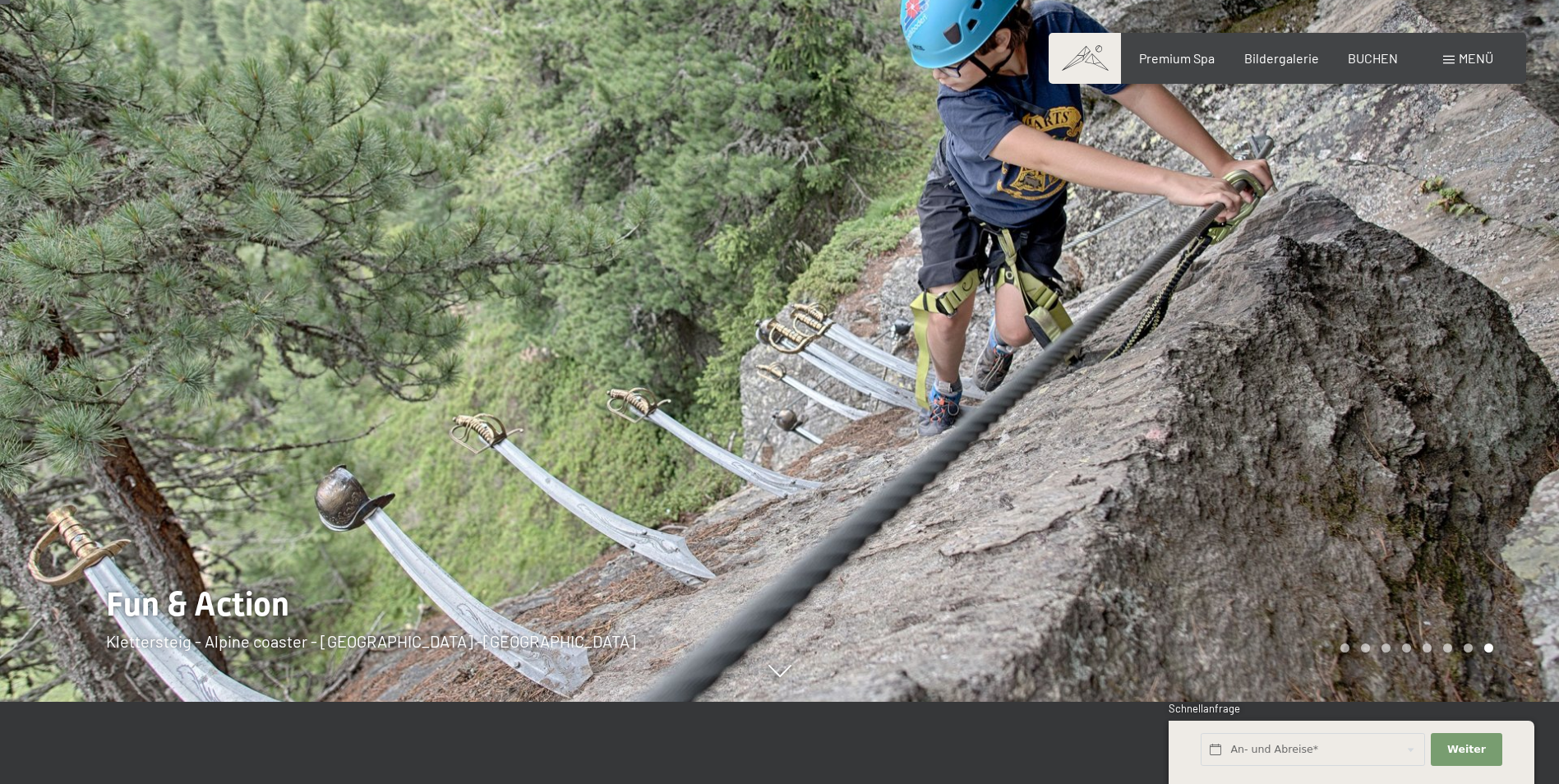
click at [1444, 367] on div at bounding box center [1169, 310] width 780 height 784
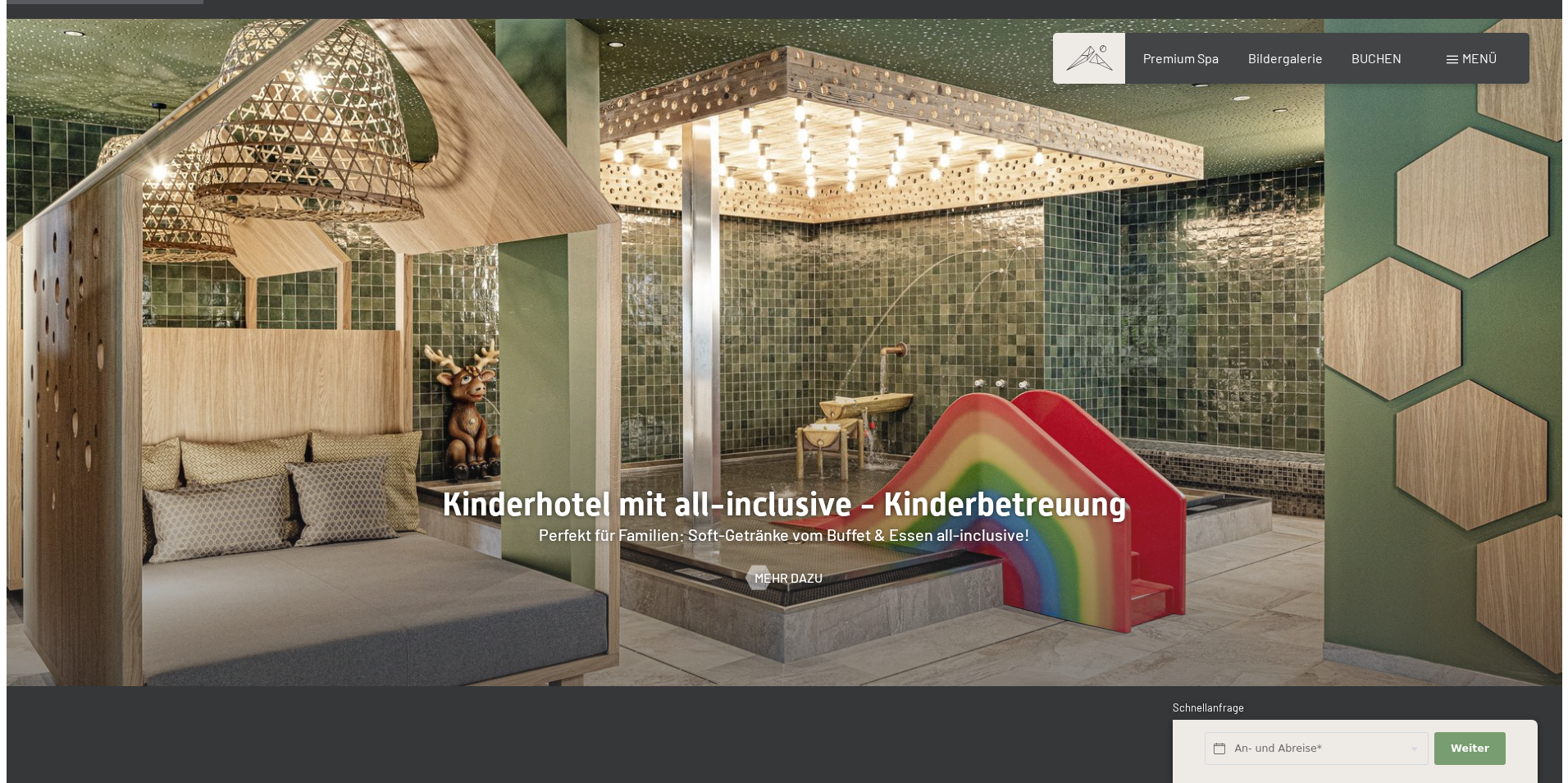
scroll to position [1641, 0]
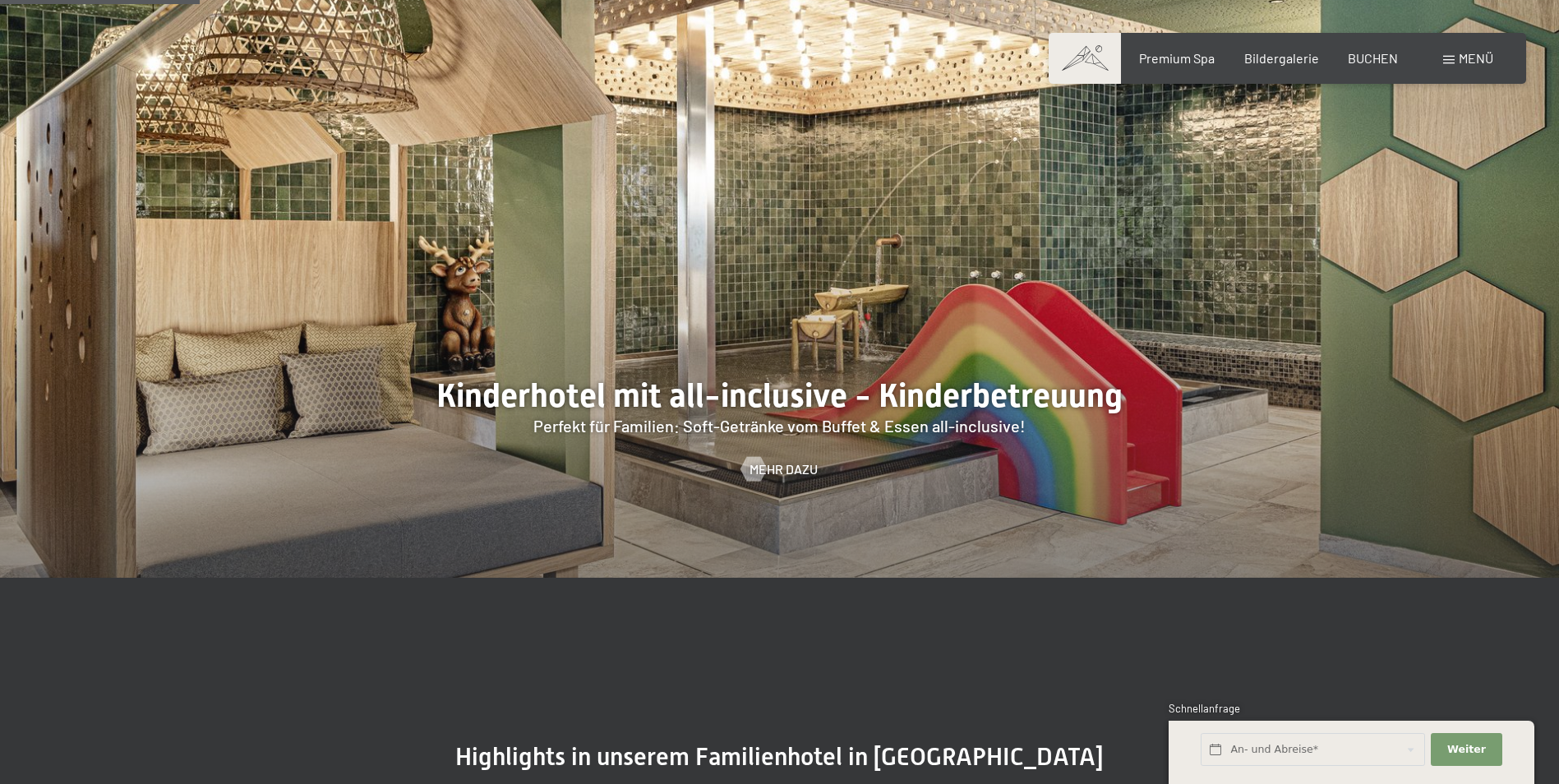
click at [1444, 65] on div "Menü" at bounding box center [1468, 58] width 50 height 18
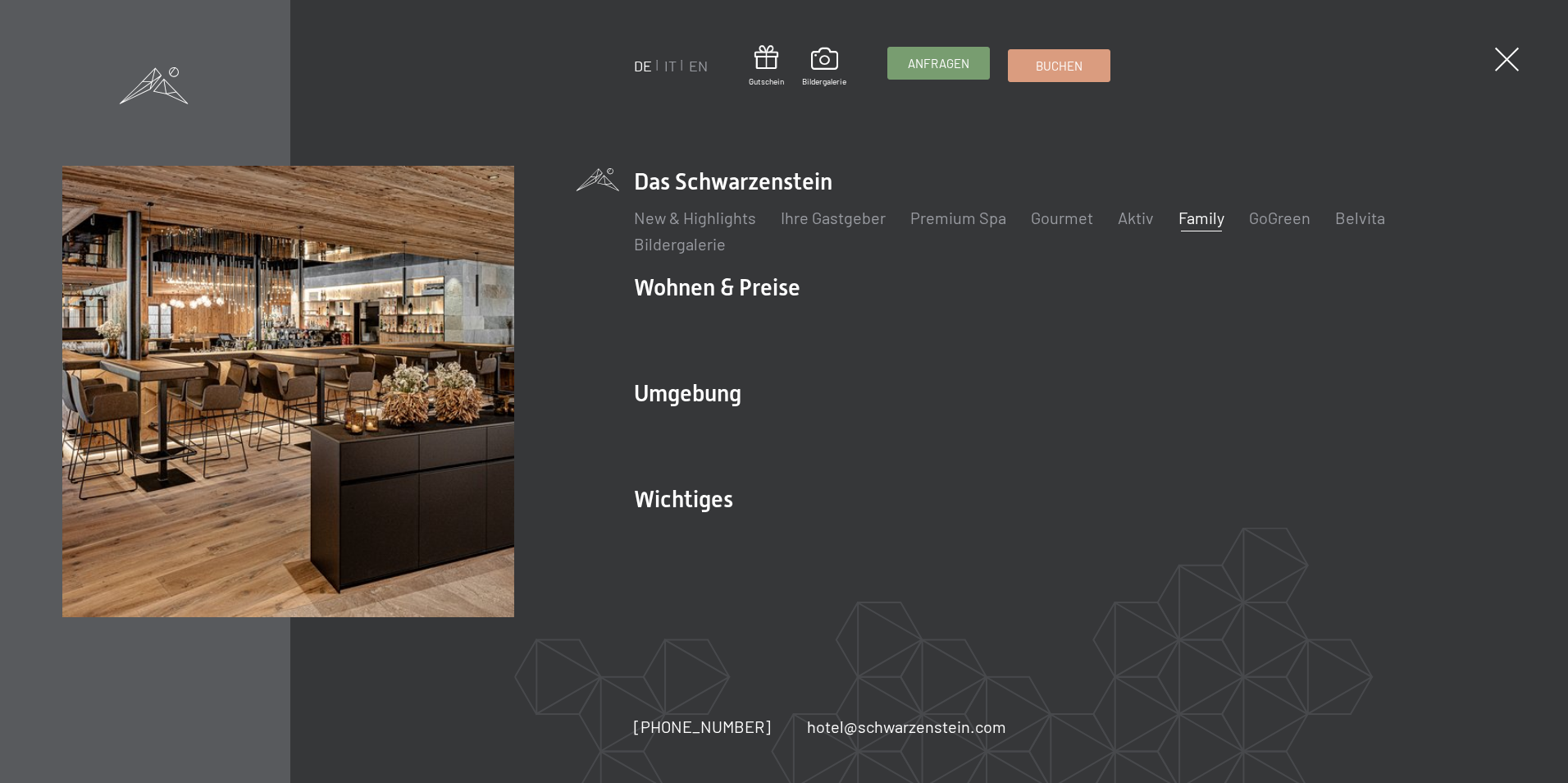
click at [942, 61] on span "Anfragen" at bounding box center [938, 63] width 62 height 17
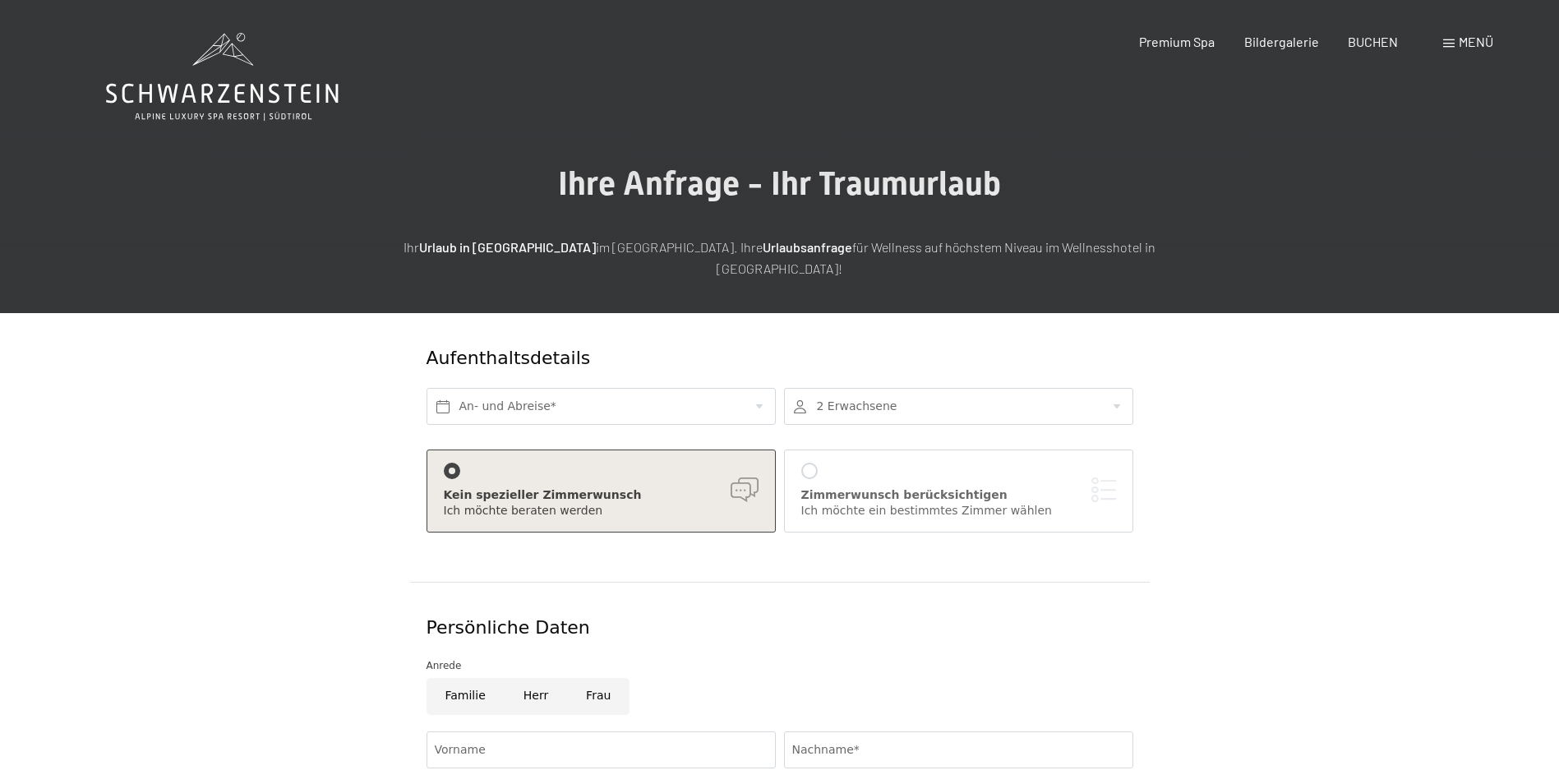
click at [1055, 388] on div at bounding box center [959, 406] width 349 height 37
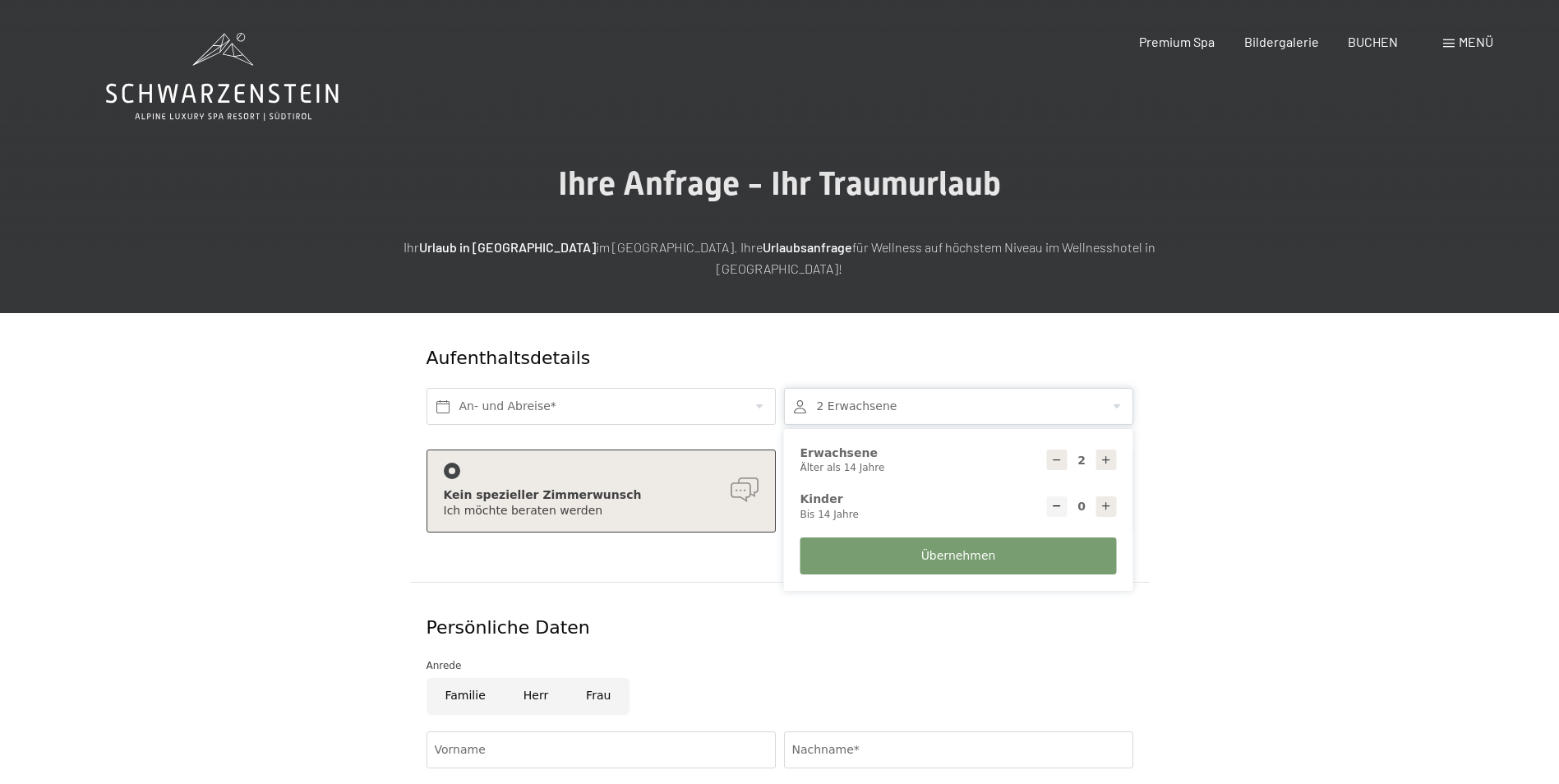
click at [1096, 496] on div at bounding box center [1106, 506] width 20 height 20
type input "1"
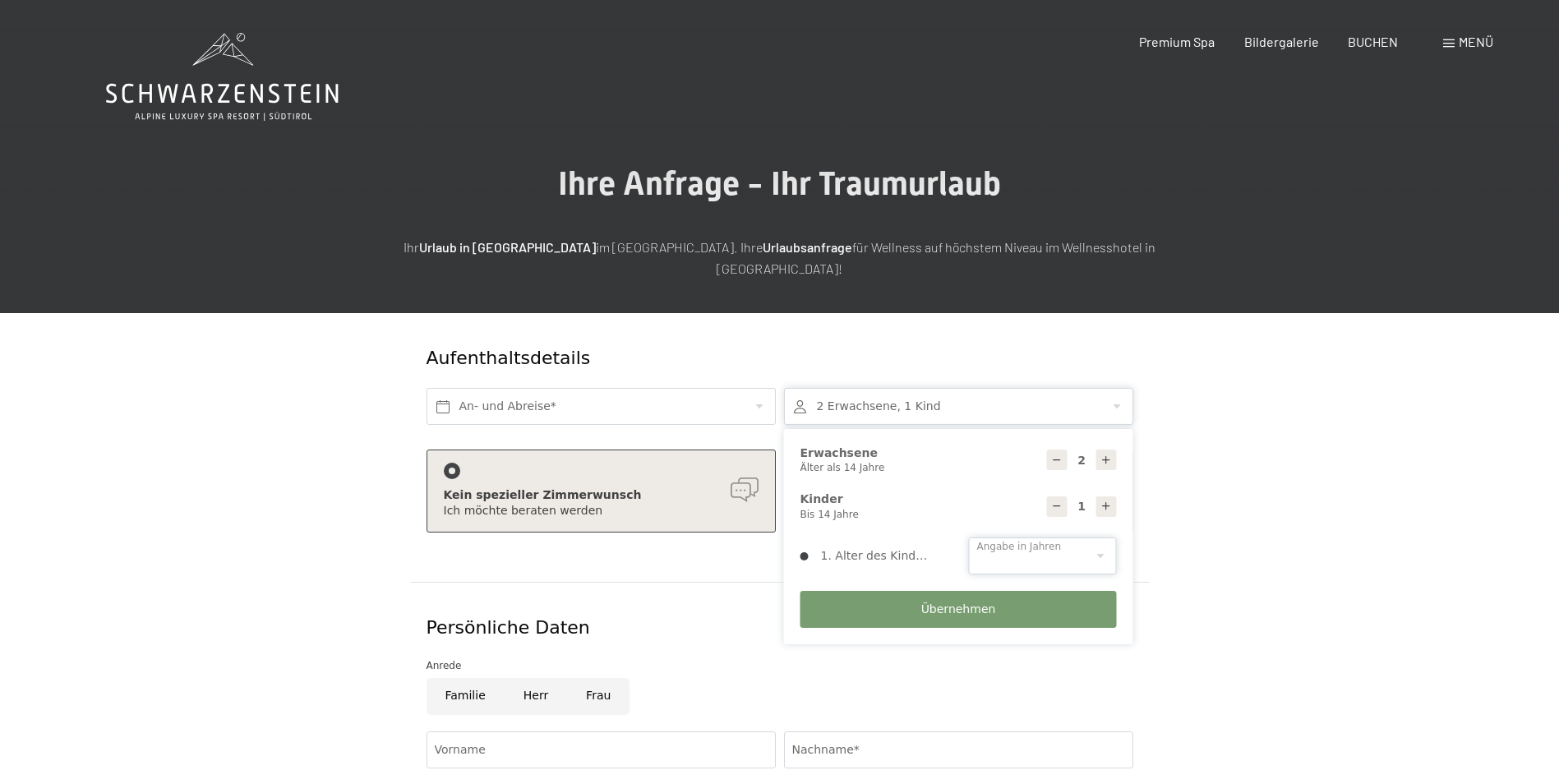
click at [1108, 538] on select "0 1 2 3 4 5 6 7 8 9 10 11 12 13 14" at bounding box center [1042, 556] width 148 height 37
select select "11"
click at [969, 538] on select "0 1 2 3 4 5 6 7 8 9 10 11 12 13 14" at bounding box center [1042, 556] width 148 height 37
click at [713, 389] on input "text" at bounding box center [601, 406] width 349 height 37
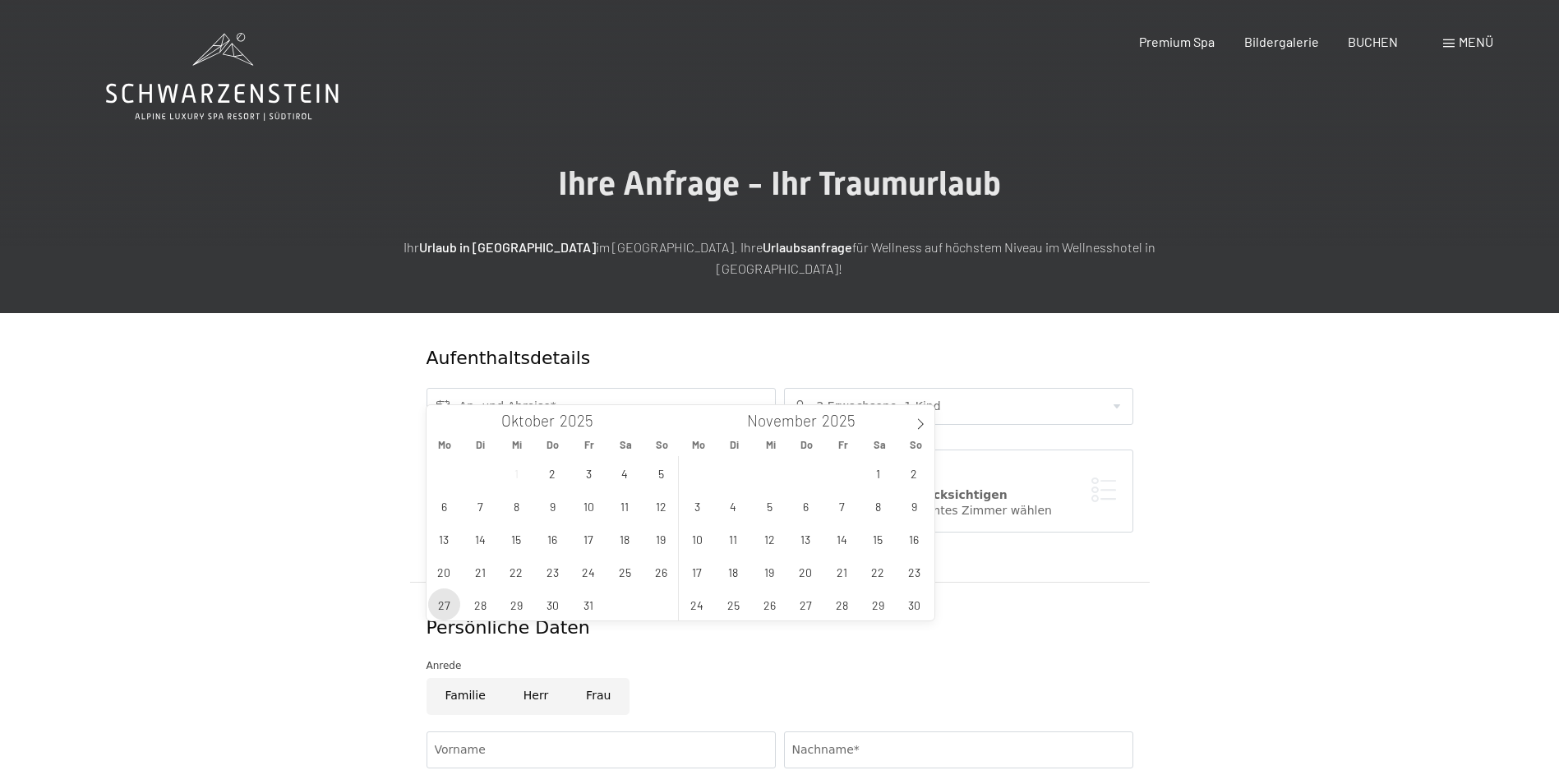
click at [454, 601] on span "27" at bounding box center [445, 605] width 32 height 32
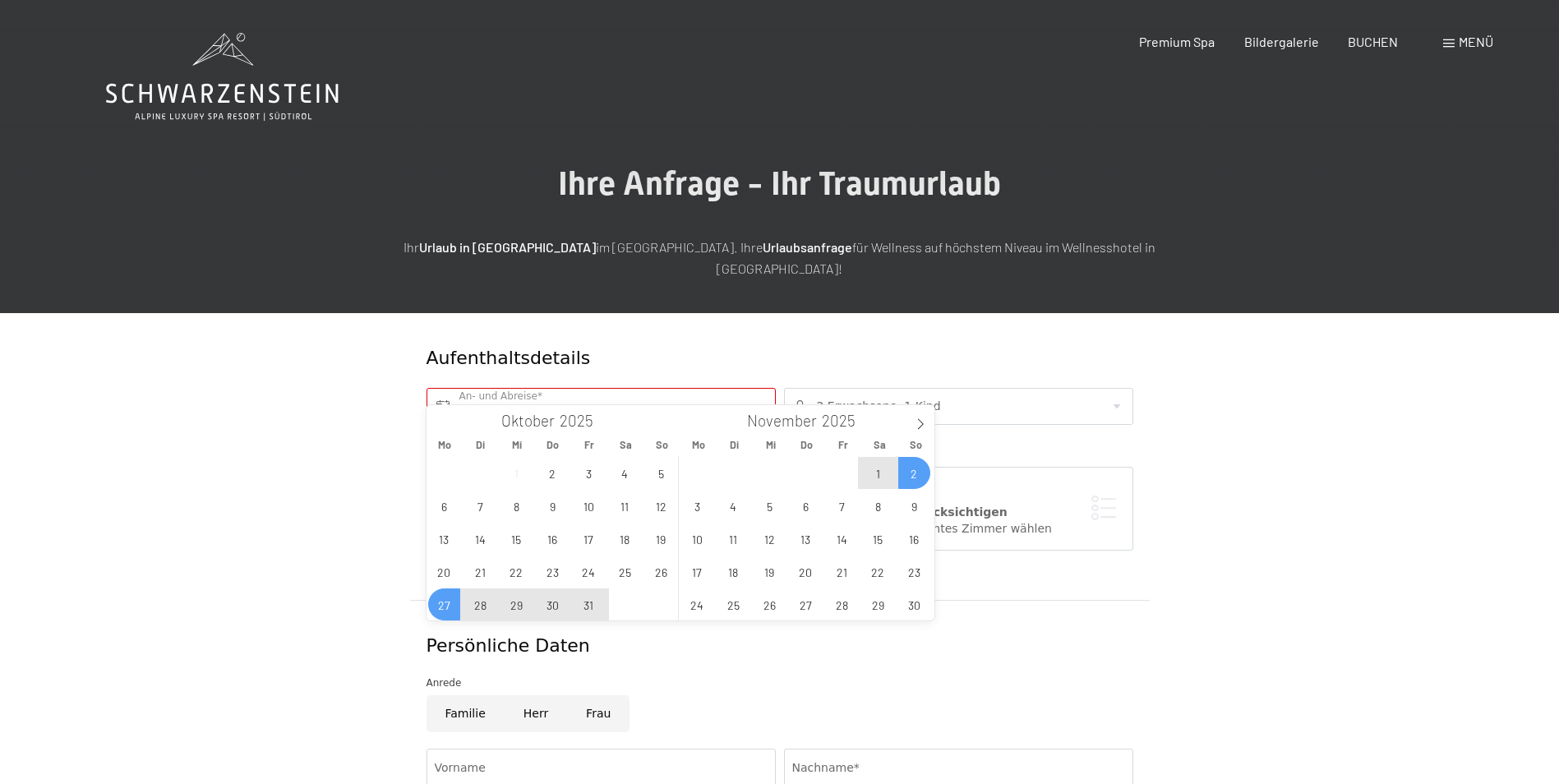
click at [909, 482] on span "2" at bounding box center [915, 472] width 32 height 32
type input "[DATE] - [DATE]"
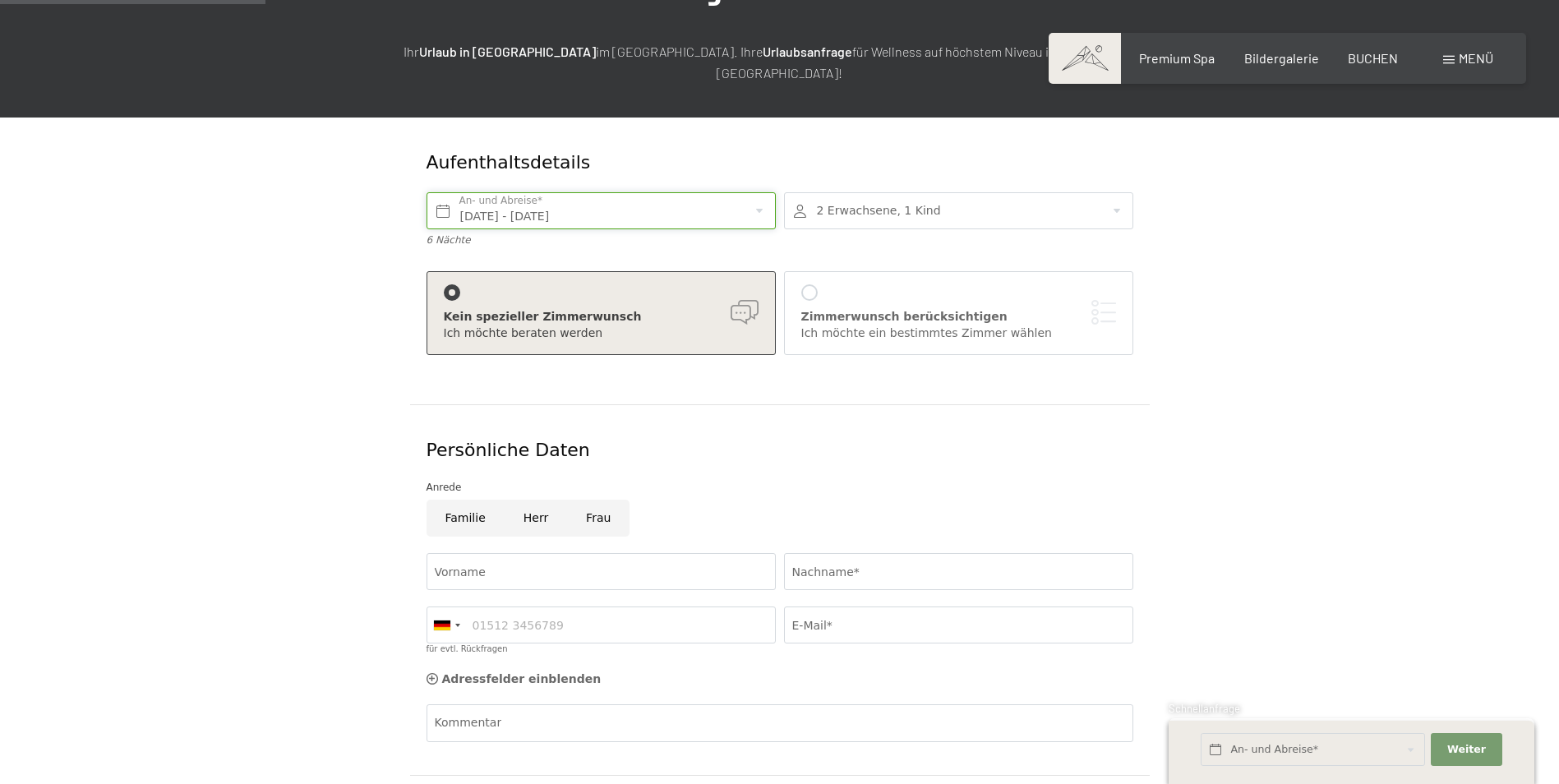
scroll to position [246, 0]
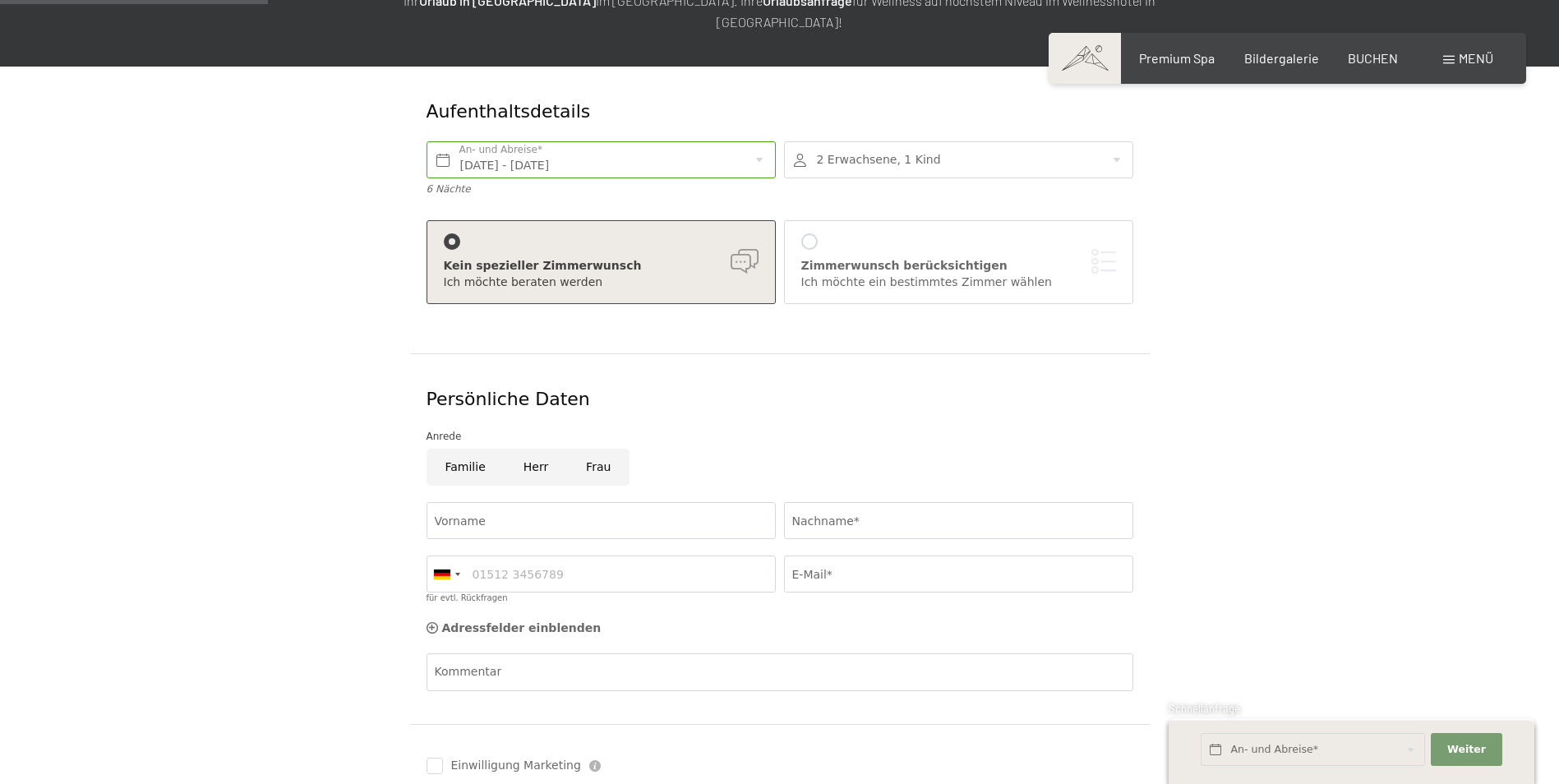
click at [485, 454] on input "Familie" at bounding box center [466, 467] width 78 height 37
radio input "true"
click at [477, 502] on input "Vorname" at bounding box center [601, 521] width 349 height 37
type input "[PERSON_NAME]"
type input "Dober"
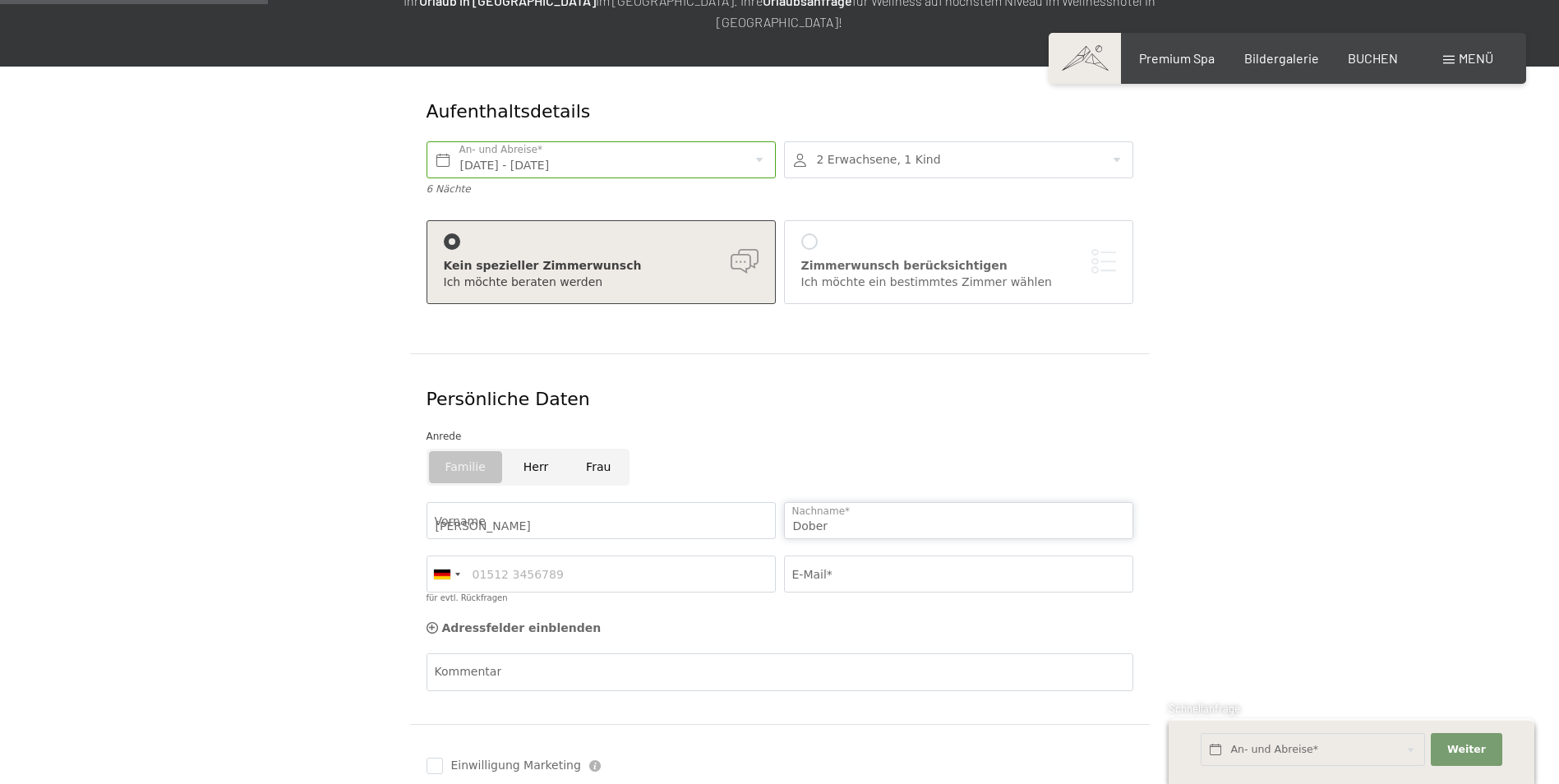
type input "06601986158"
type input "info@diedober.at"
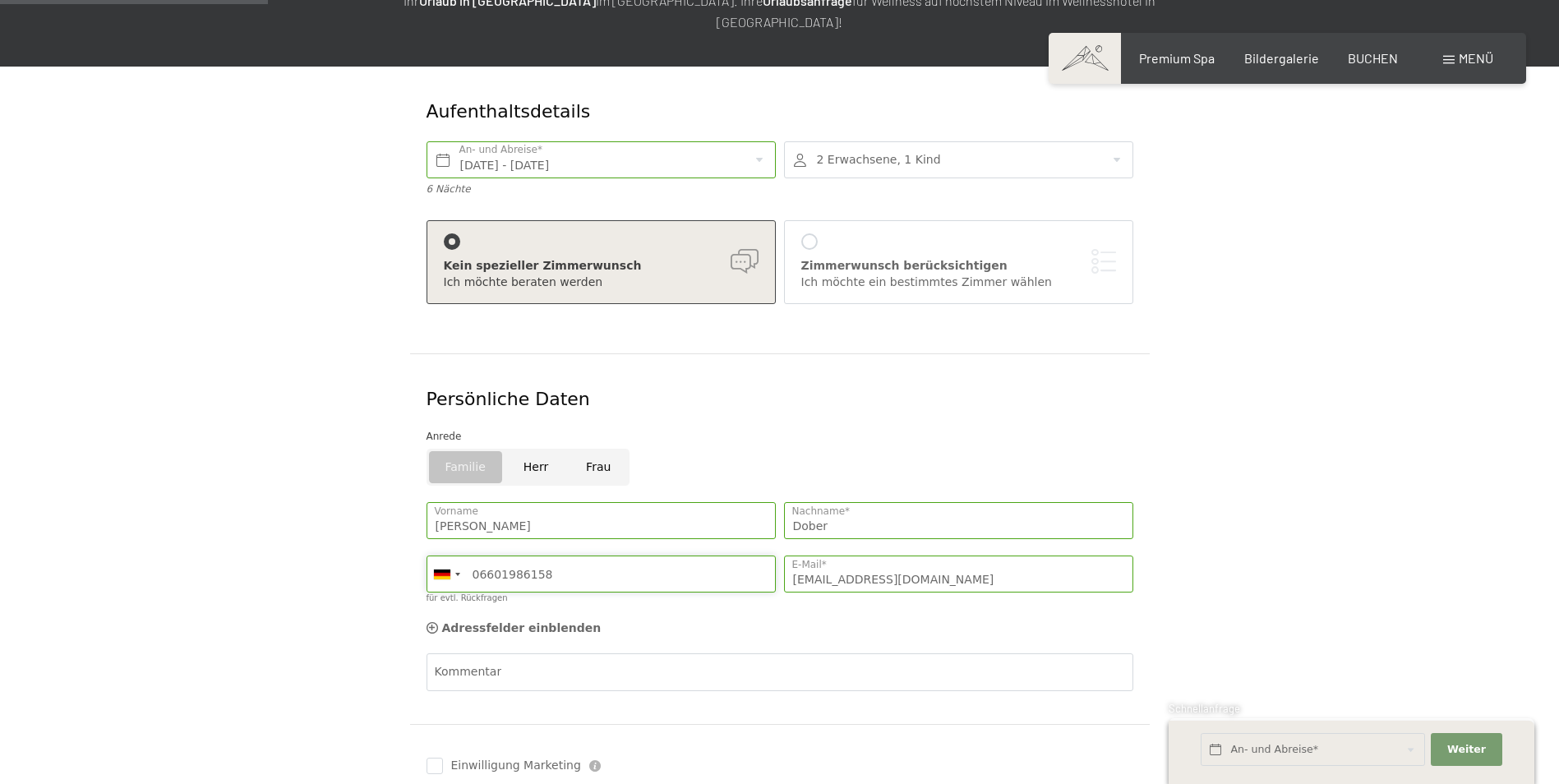
click at [568, 555] on input "06601986158" at bounding box center [601, 574] width 349 height 37
click at [460, 556] on div at bounding box center [446, 574] width 38 height 36
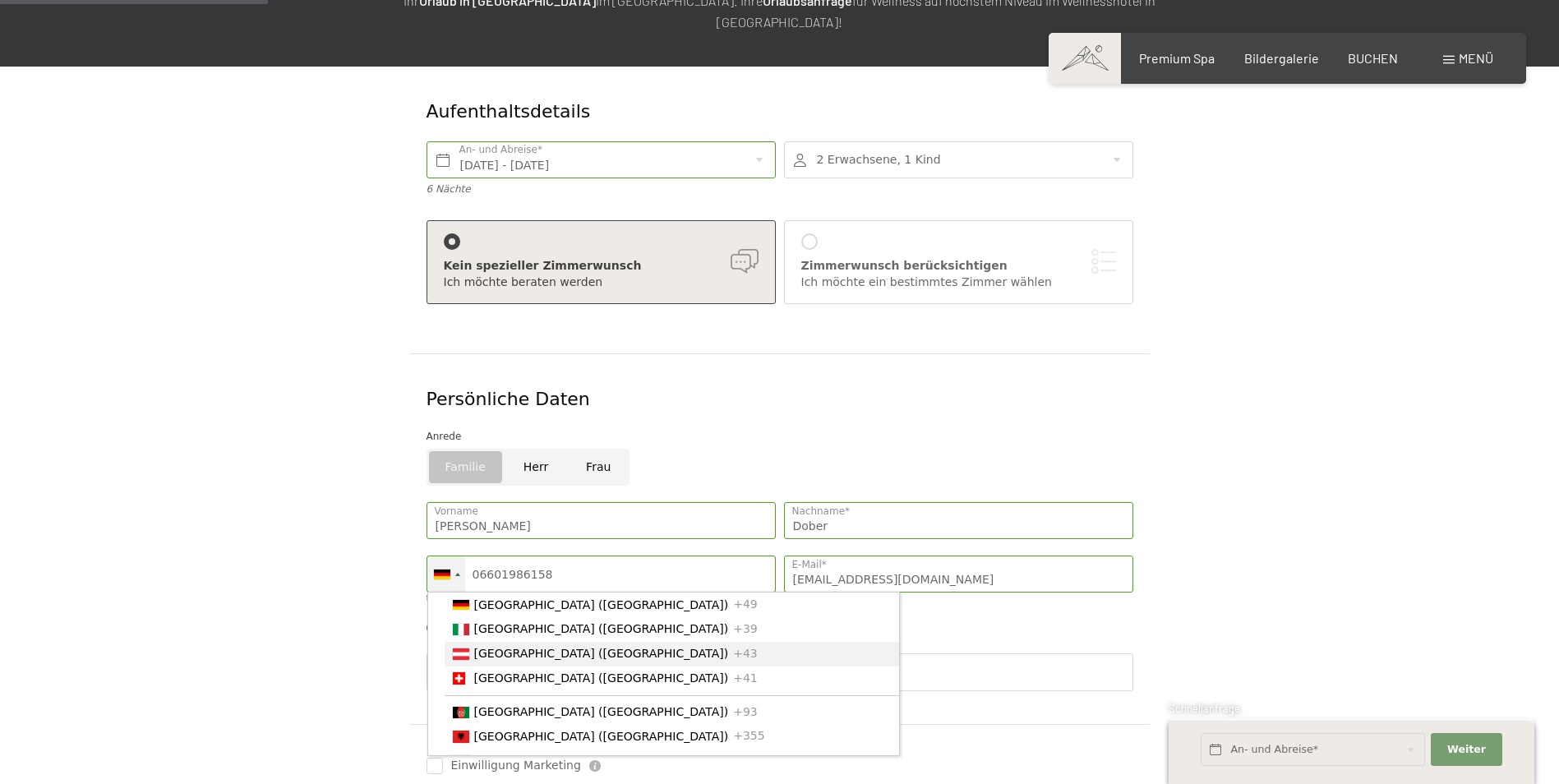
click at [487, 647] on span "[GEOGRAPHIC_DATA] ([GEOGRAPHIC_DATA])" at bounding box center [601, 654] width 255 height 14
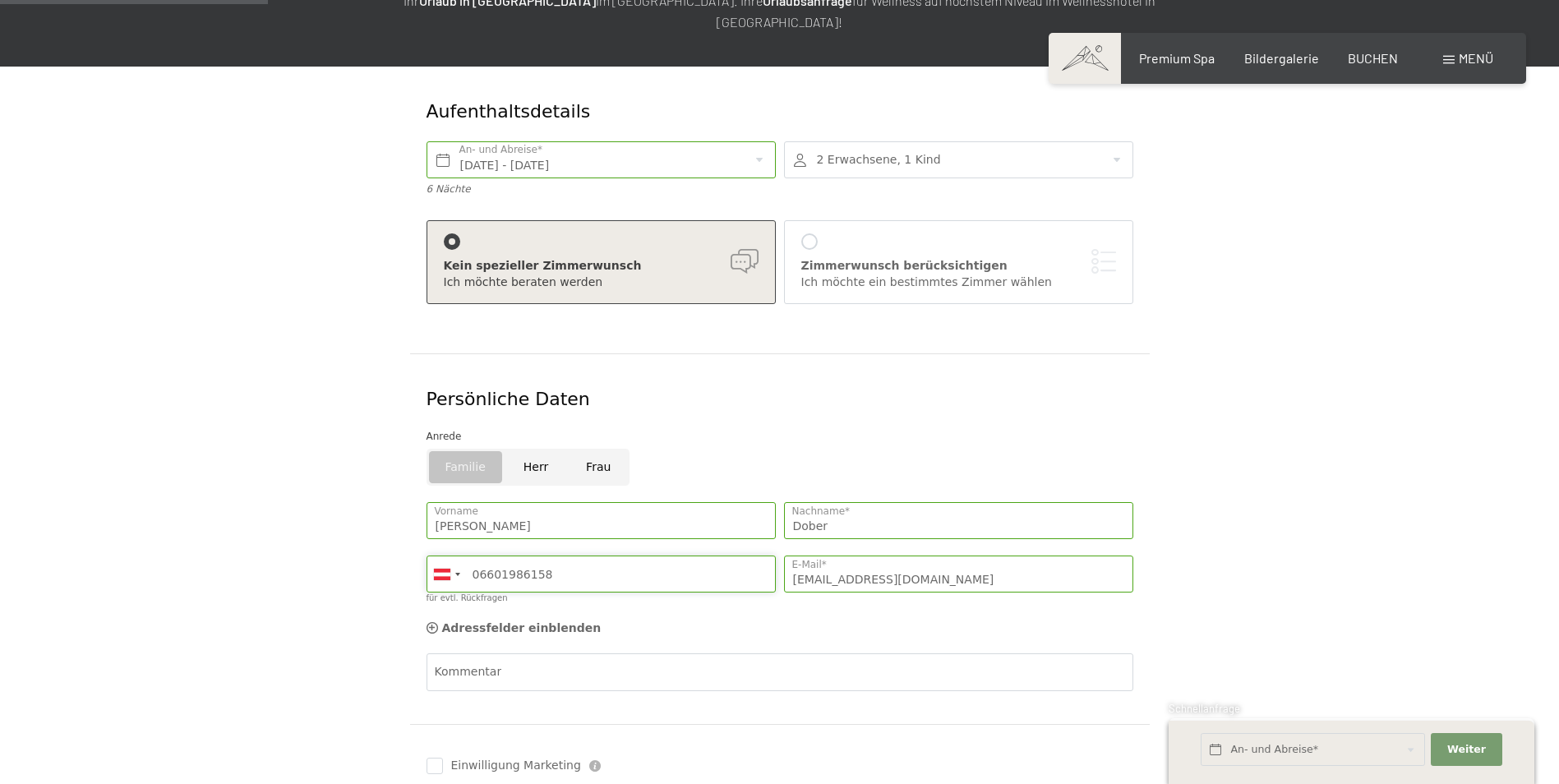
click at [529, 557] on input "06601986158" at bounding box center [601, 574] width 349 height 37
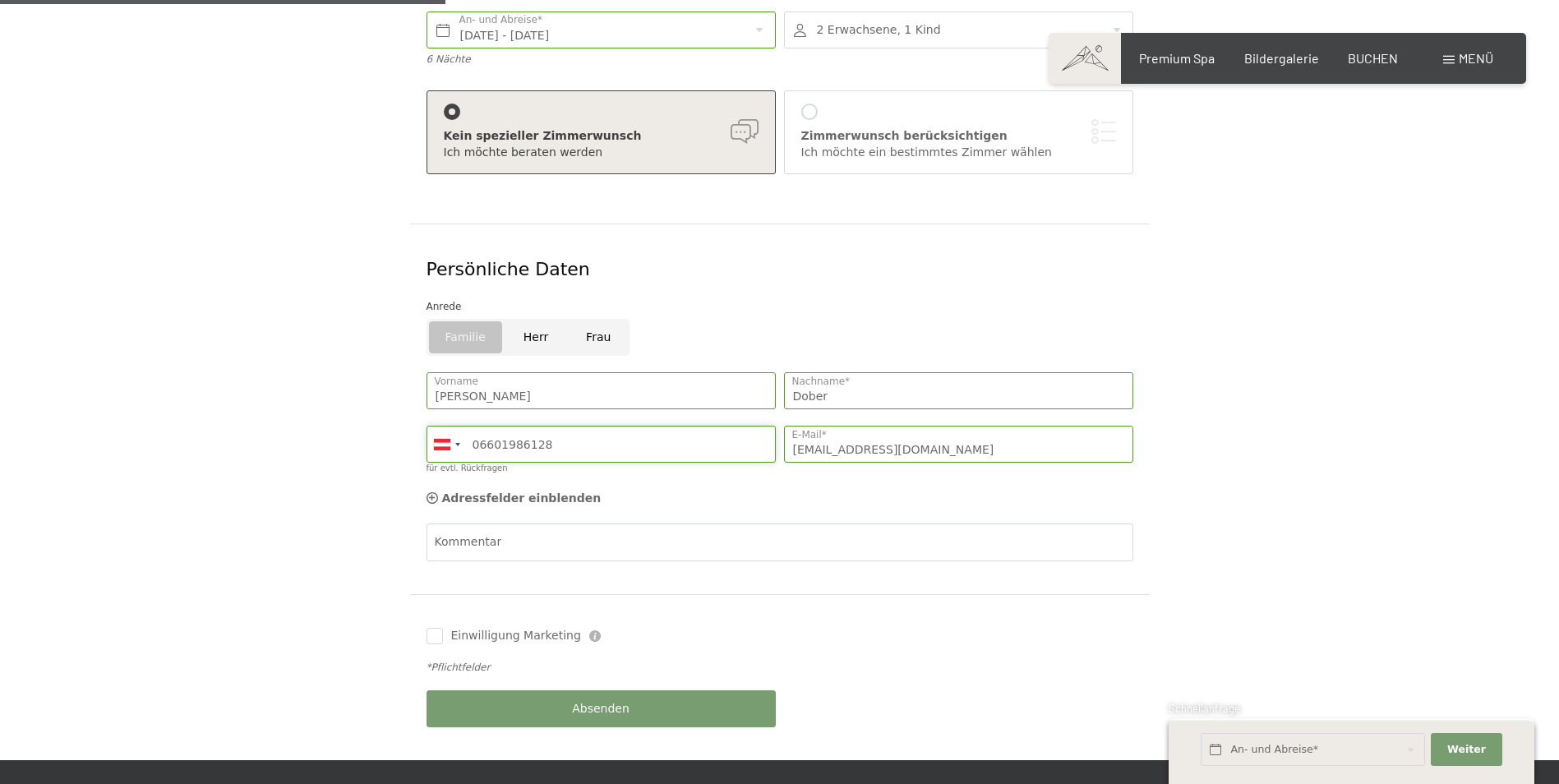
scroll to position [411, 0]
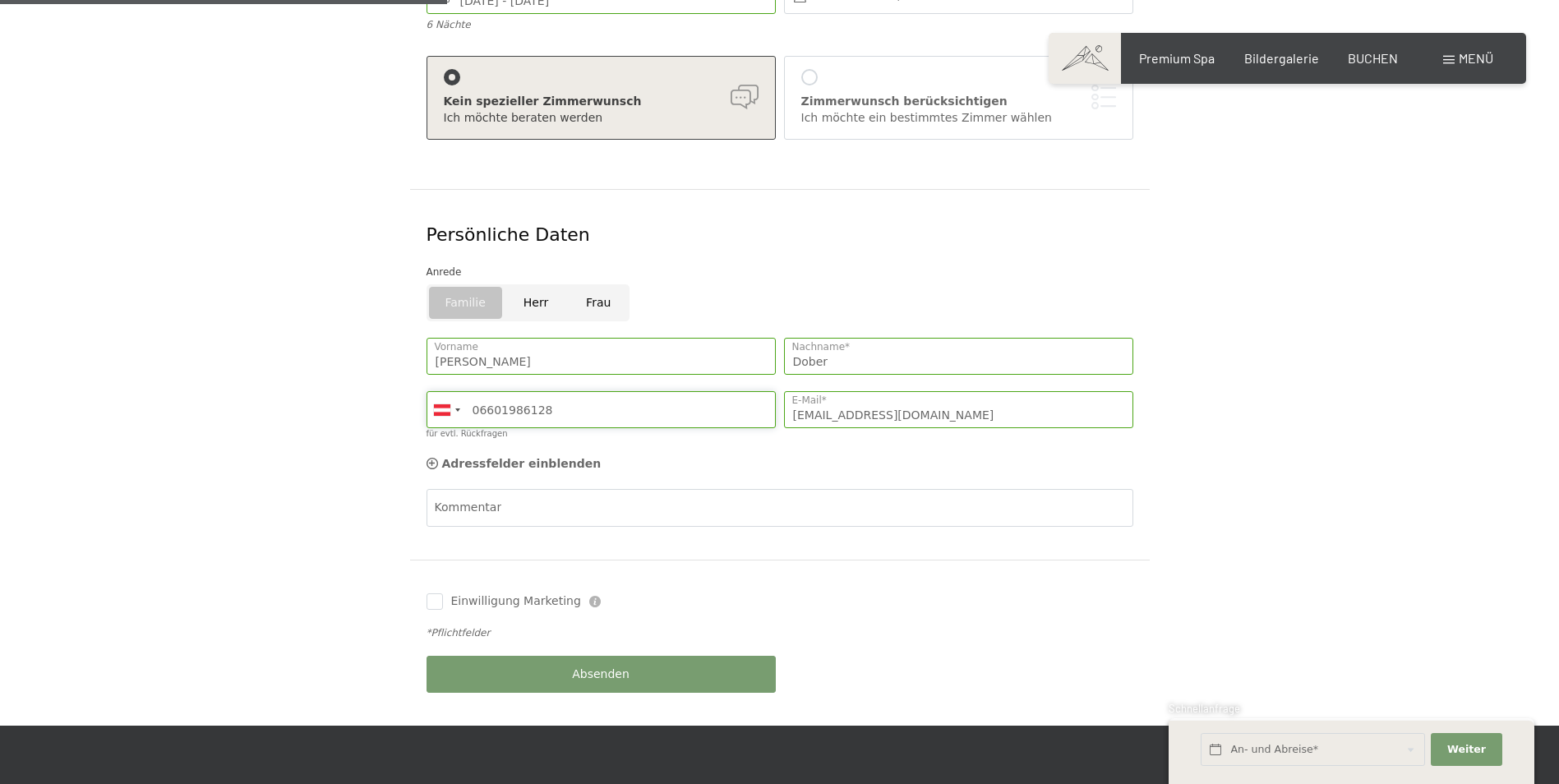
type input "06601986128"
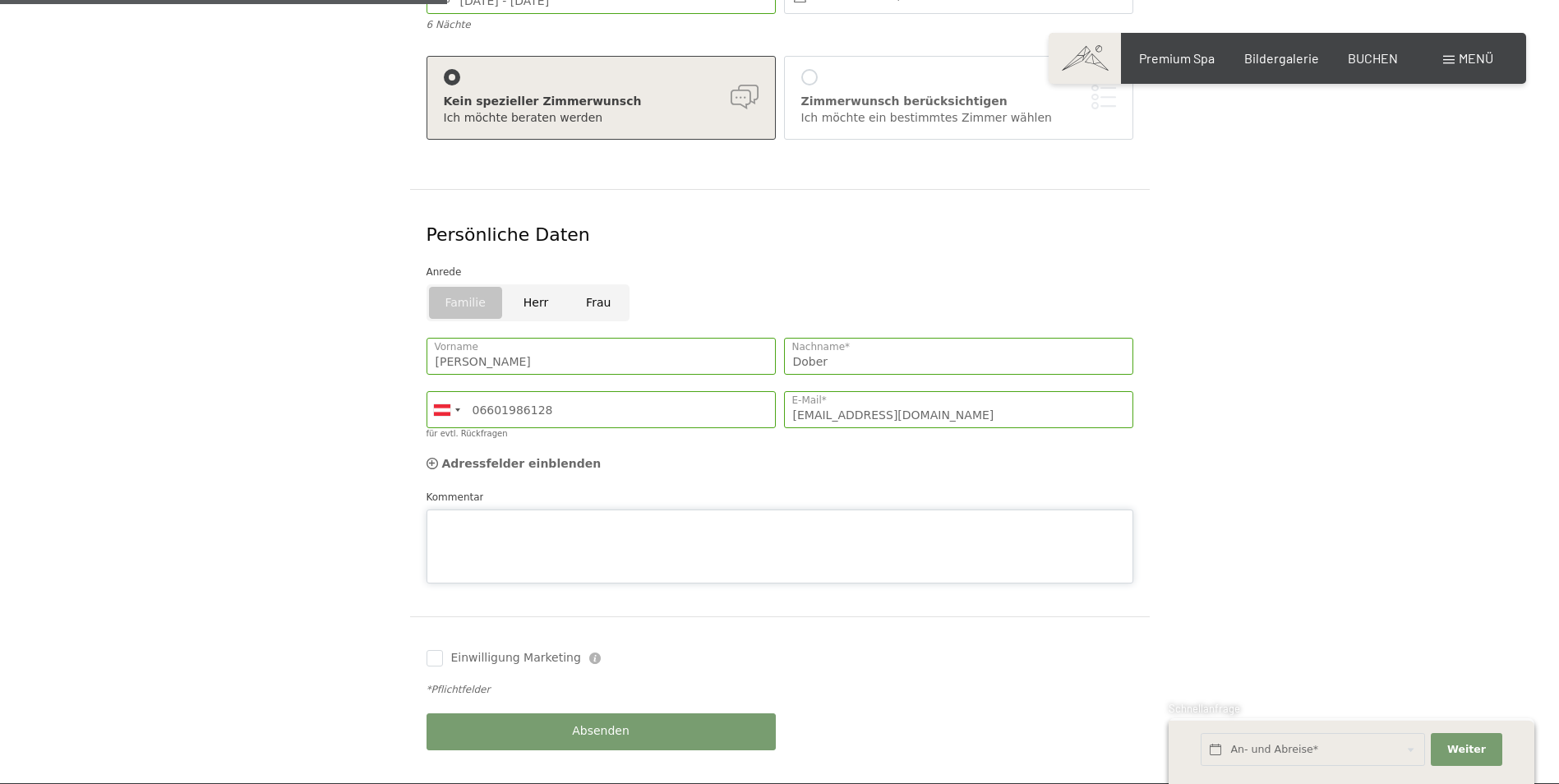
click at [601, 510] on textarea "Kommentar" at bounding box center [780, 546] width 706 height 74
paste textarea "Liebes Klosterbräu-Team, wir (2 Erwachsene, 1 Kind 11Jahre und ein Hund Dalmati…"
click at [532, 510] on textarea "Liebes Klosterbräu-Team, wir (2 Erwachsene, 1 Kind 11Jahre und ein Hund Dalmati…" at bounding box center [780, 546] width 706 height 74
click at [528, 510] on textarea "Liebes Klosterbräu-Team, wir (2 Erwachsene, 1 Kind 11Jahre und ein Hund Dalmati…" at bounding box center [780, 546] width 706 height 74
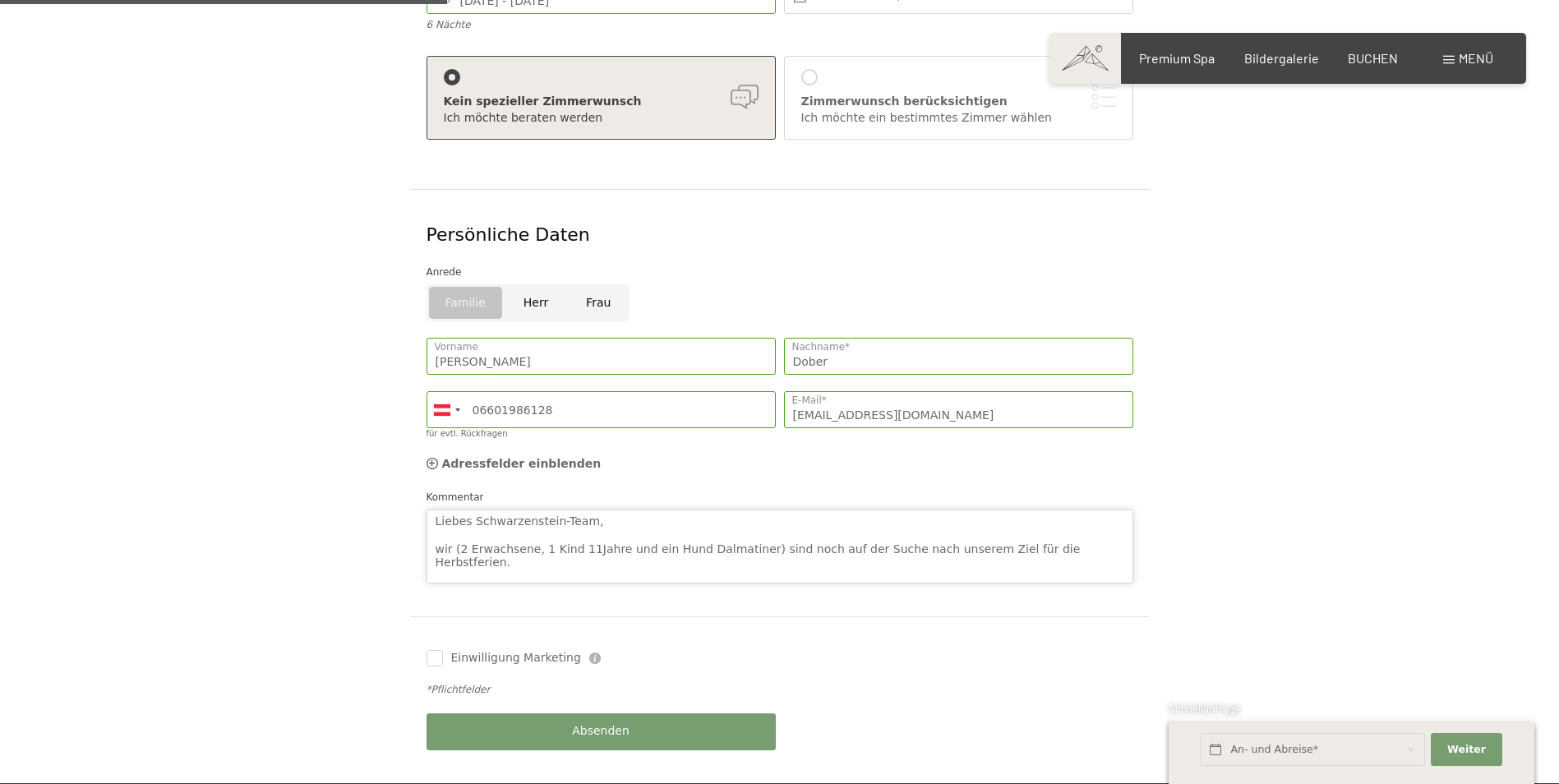
type textarea "Liebes Schwarzenstein-Team, wir (2 Erwachsene, 1 Kind 11Jahre und ein Hund Dalm…"
click at [668, 717] on button "Absenden" at bounding box center [601, 732] width 349 height 37
